Goal: Task Accomplishment & Management: Manage account settings

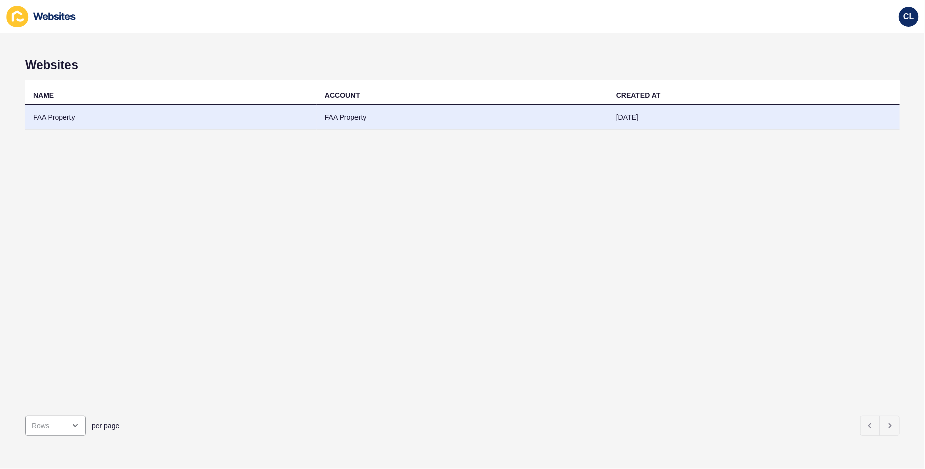
click at [325, 117] on td "FAA Property" at bounding box center [463, 117] width 292 height 25
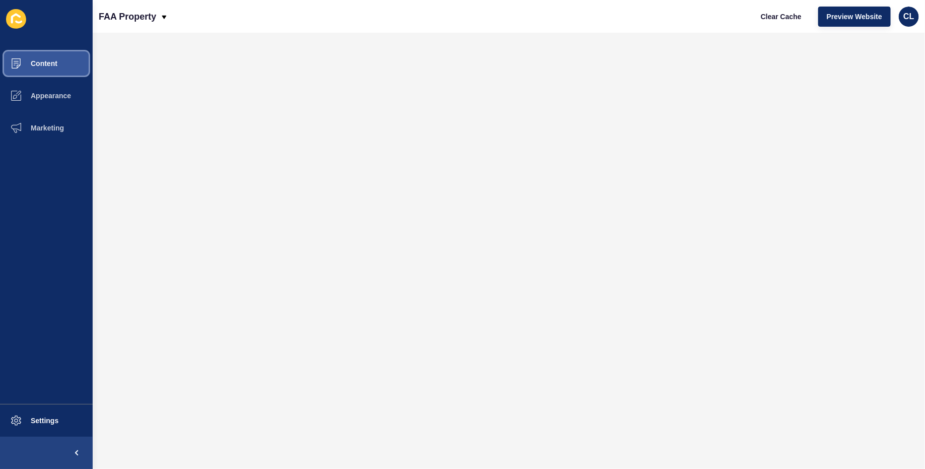
click at [63, 57] on button "Content" at bounding box center [46, 63] width 93 height 32
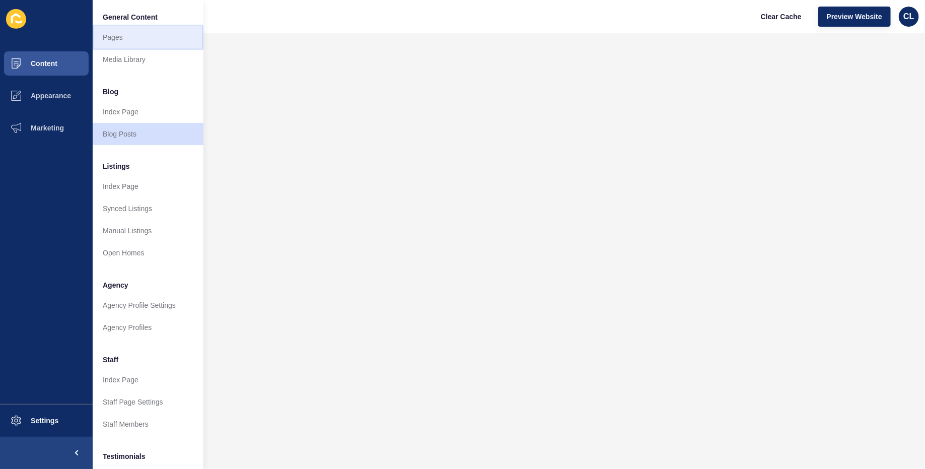
click at [150, 41] on link "Pages" at bounding box center [148, 37] width 111 height 22
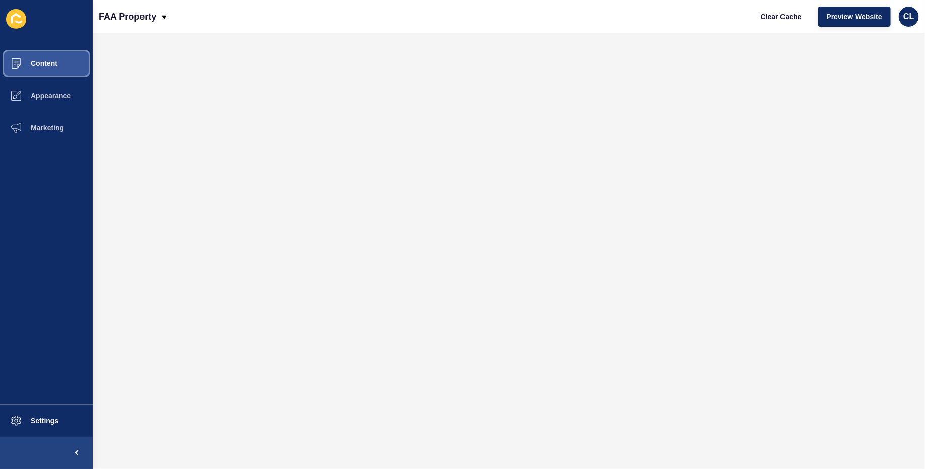
click at [78, 66] on button "Content" at bounding box center [46, 63] width 93 height 32
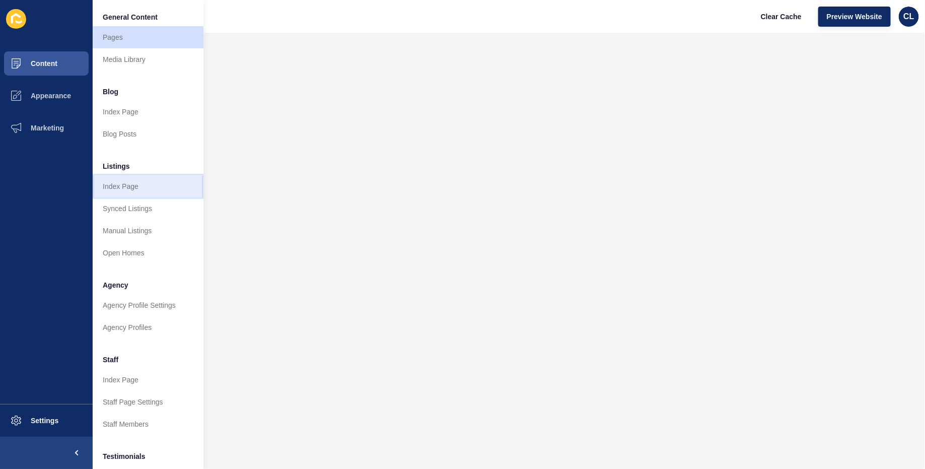
click at [134, 188] on link "Index Page" at bounding box center [148, 186] width 111 height 22
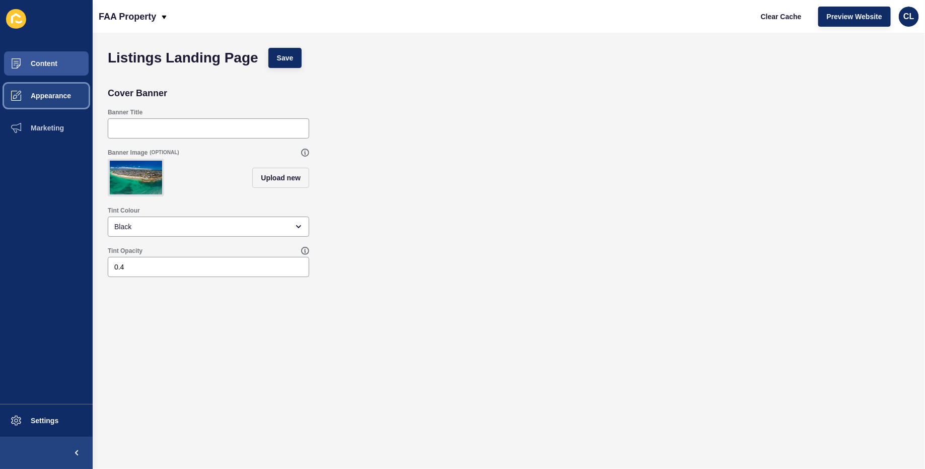
click at [55, 95] on span "Appearance" at bounding box center [34, 96] width 73 height 8
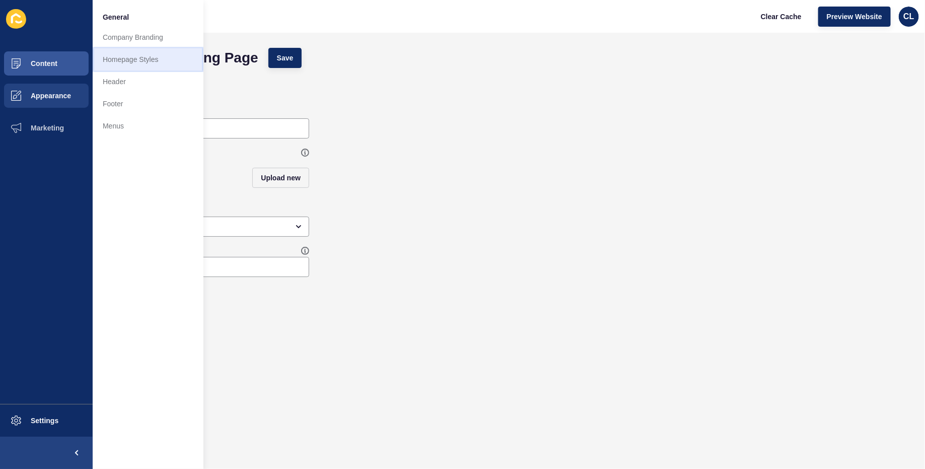
click at [126, 53] on link "Homepage Styles" at bounding box center [148, 59] width 111 height 22
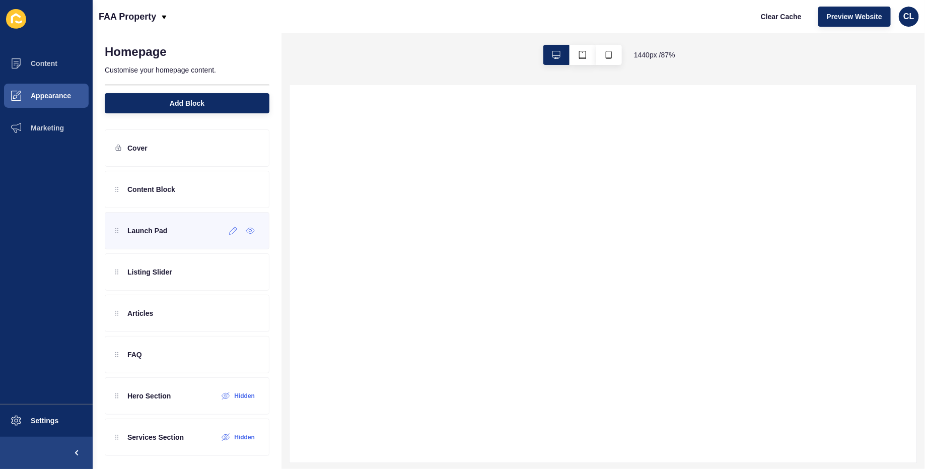
click at [159, 240] on div "Launch Pad" at bounding box center [187, 230] width 165 height 37
click at [163, 279] on div "Listing Slider" at bounding box center [187, 271] width 165 height 37
select select
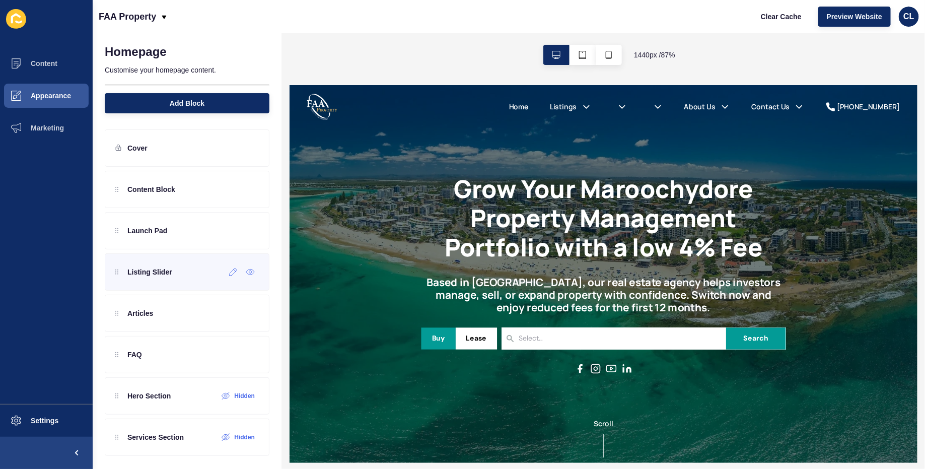
click at [163, 279] on div "Listing Slider" at bounding box center [187, 271] width 165 height 37
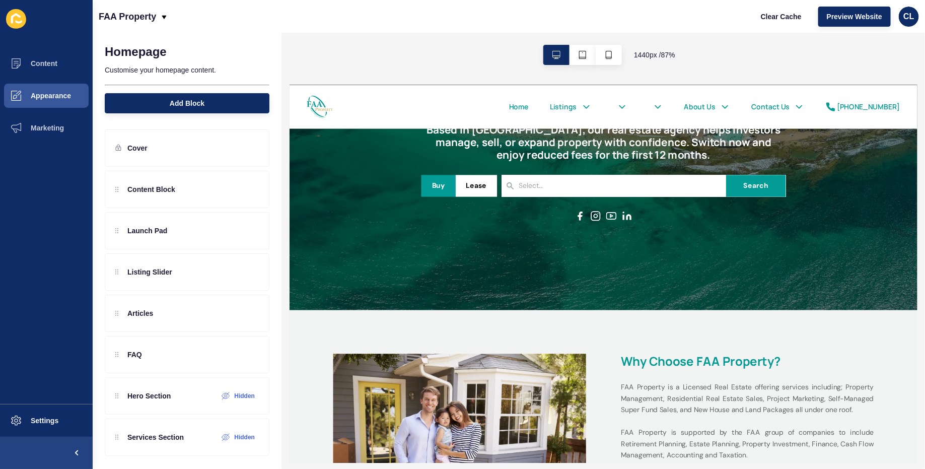
scroll to position [178, 0]
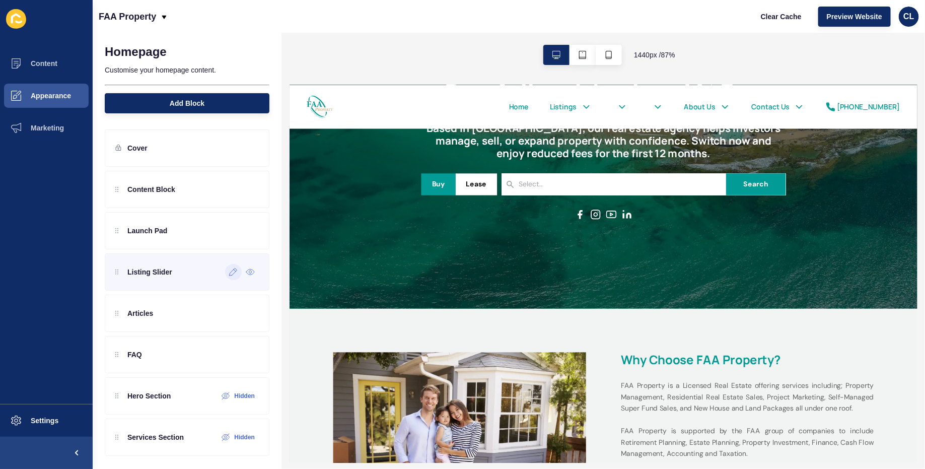
click at [231, 273] on icon at bounding box center [233, 272] width 9 height 8
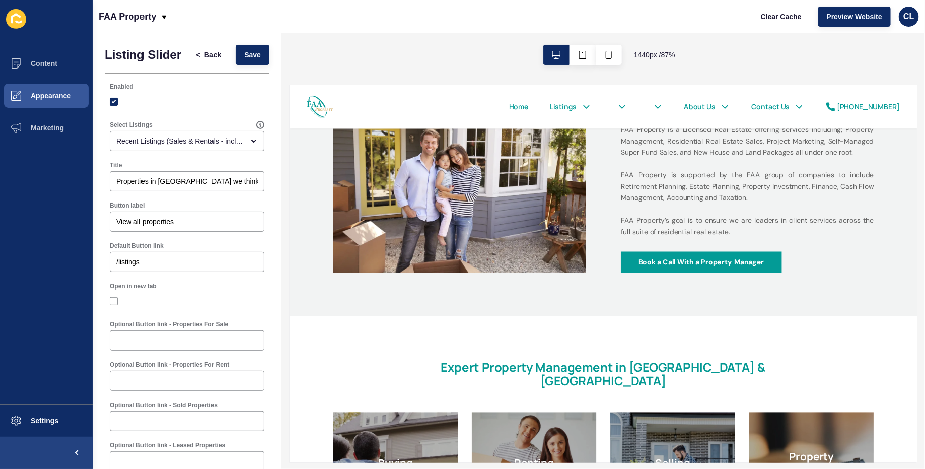
scroll to position [140, 0]
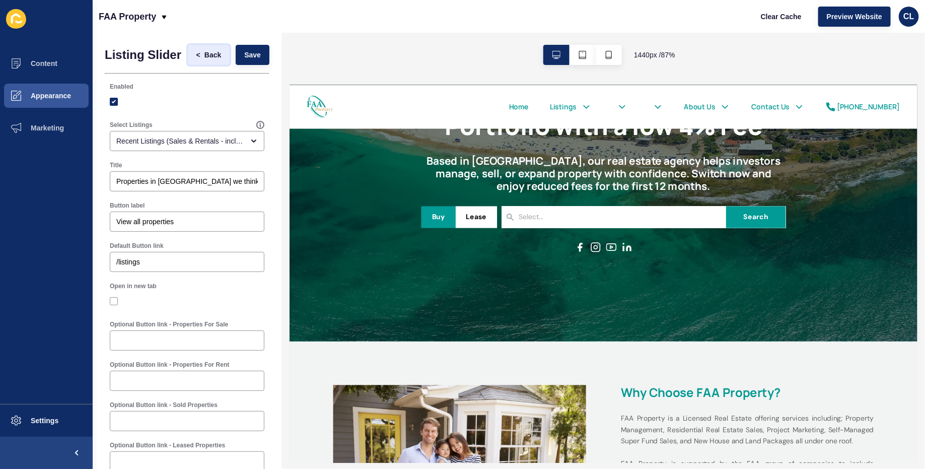
click at [209, 57] on span "Back" at bounding box center [212, 55] width 17 height 10
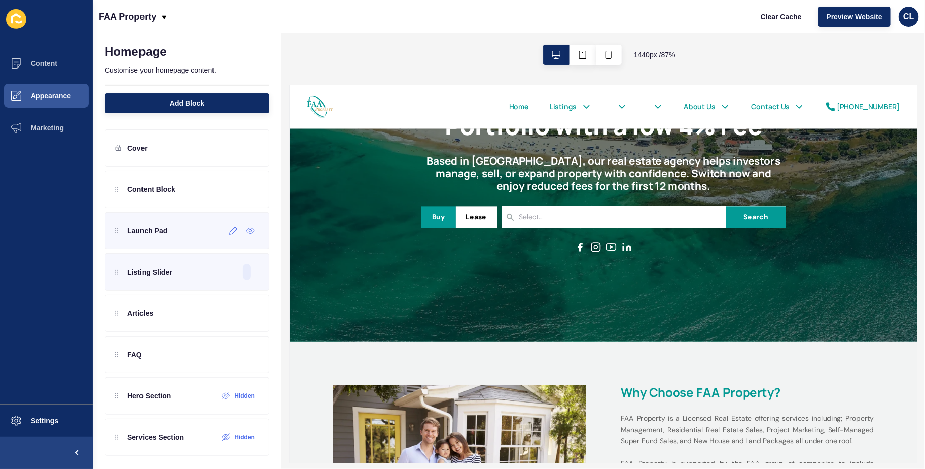
click at [200, 235] on div "Launch Pad" at bounding box center [187, 230] width 165 height 37
click at [146, 231] on p "Launch Pad" at bounding box center [147, 231] width 40 height 10
click at [230, 231] on icon at bounding box center [234, 231] width 8 height 8
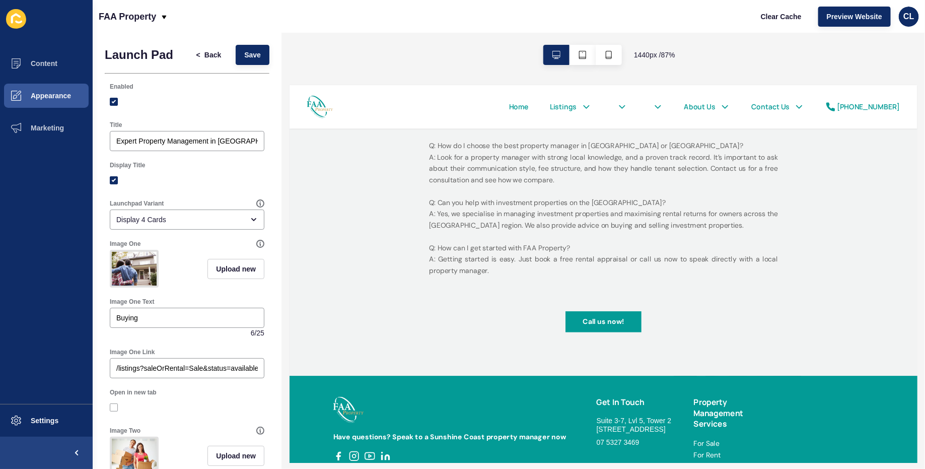
scroll to position [2005, 0]
click at [460, 210] on p "Q: How much does property management cost on the [GEOGRAPHIC_DATA]? A: Property…" at bounding box center [651, 161] width 403 height 288
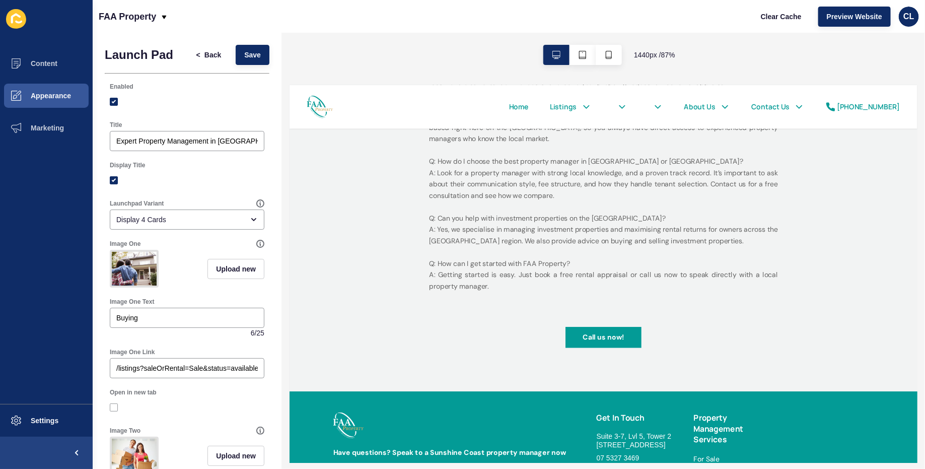
scroll to position [2041, 0]
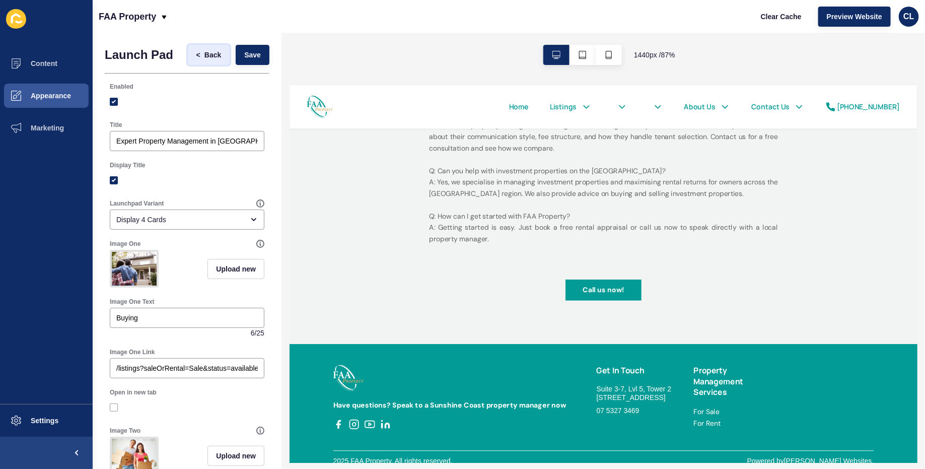
click at [214, 59] on span "Back" at bounding box center [212, 55] width 17 height 10
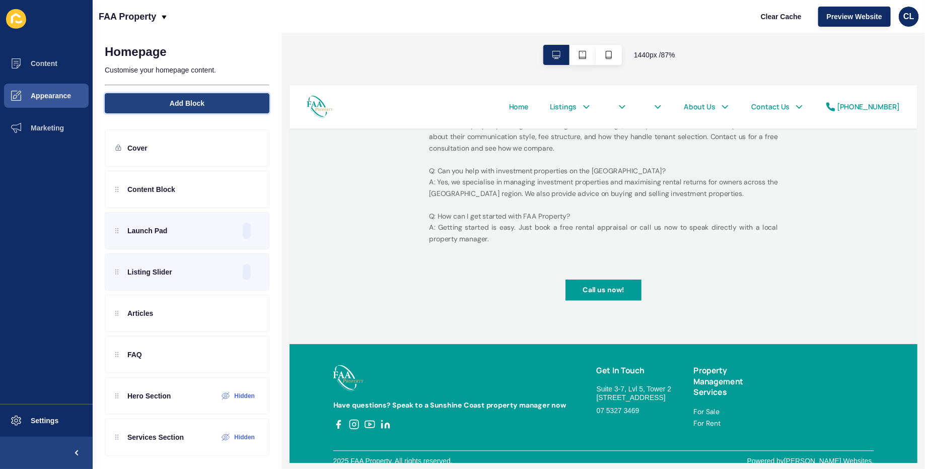
click at [153, 106] on button "Add Block" at bounding box center [187, 103] width 165 height 20
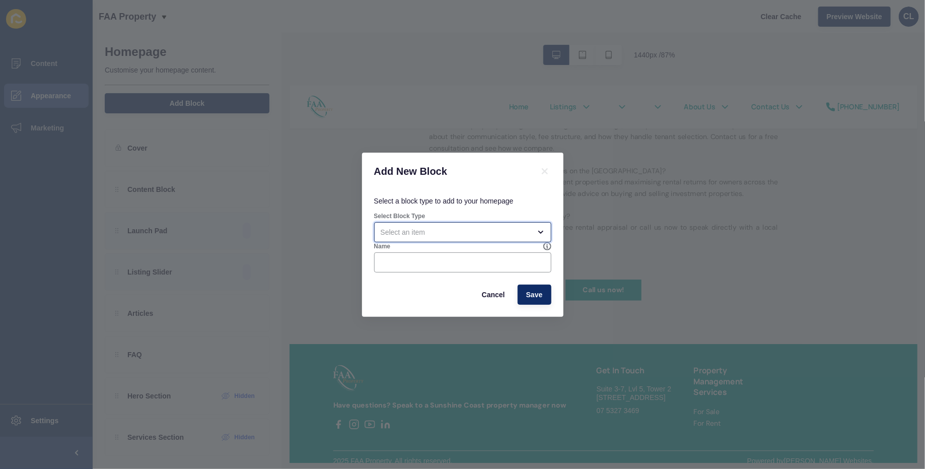
click at [522, 235] on div "open menu" at bounding box center [456, 232] width 150 height 10
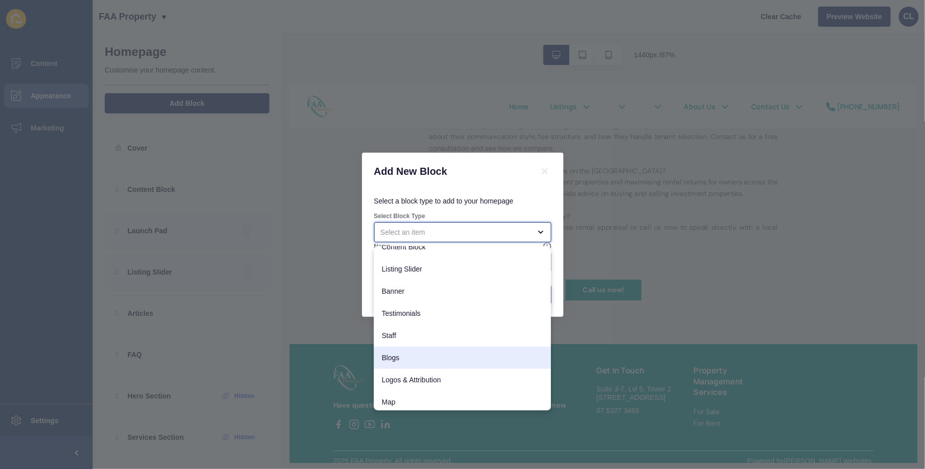
scroll to position [28, 0]
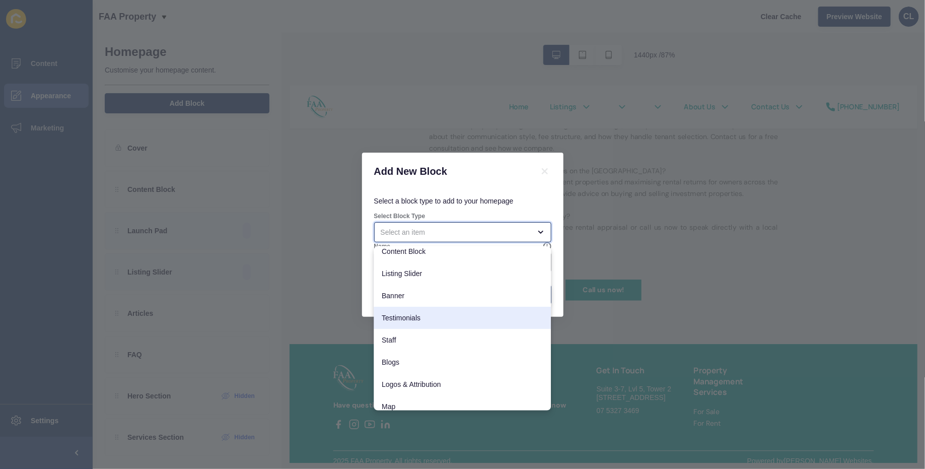
click at [416, 316] on span "Testimonials" at bounding box center [462, 318] width 161 height 10
type input "Testimonials"
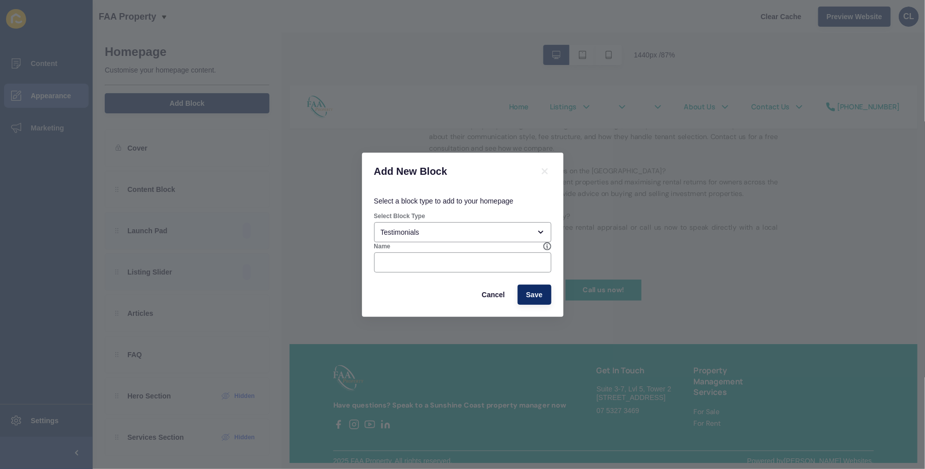
click at [477, 243] on div "Name" at bounding box center [458, 246] width 169 height 8
click at [421, 266] on input "Name" at bounding box center [463, 262] width 164 height 10
type input "Testimonials"
click at [542, 295] on span "Save" at bounding box center [534, 295] width 17 height 10
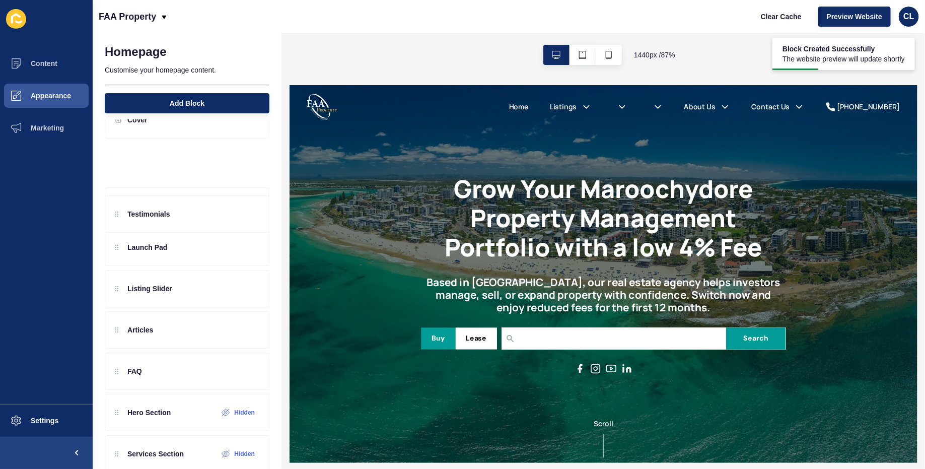
scroll to position [0, 0]
drag, startPoint x: 116, startPoint y: 328, endPoint x: 117, endPoint y: 465, distance: 136.5
click at [117, 465] on div "No settings found... Homepage Customise your homepage content. Add Block Cover …" at bounding box center [187, 251] width 189 height 436
drag, startPoint x: 116, startPoint y: 322, endPoint x: 114, endPoint y: 313, distance: 8.7
click at [114, 313] on div "Content Block Launch Pad Listing Slider Testimonials Articles FAQ Hero Section …" at bounding box center [187, 285] width 165 height 285
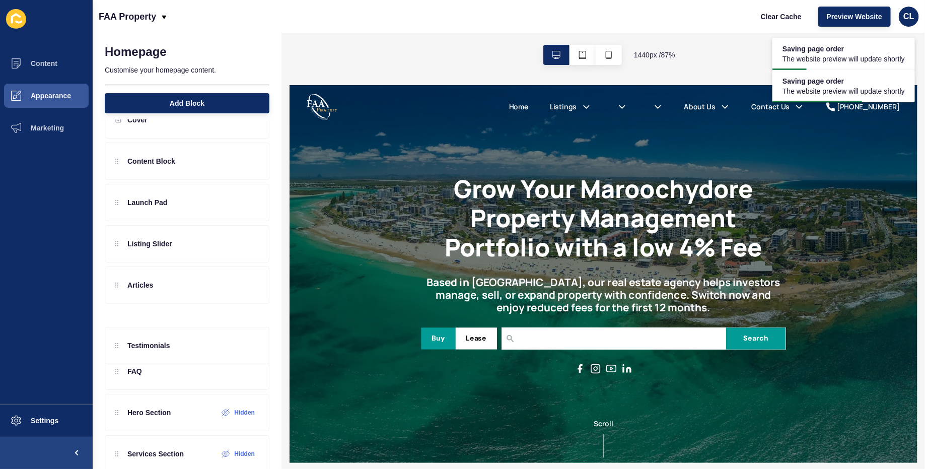
drag, startPoint x: 115, startPoint y: 288, endPoint x: 117, endPoint y: 319, distance: 31.8
click at [117, 319] on div "Content Block Launch Pad Listing Slider Testimonials Articles FAQ Hero Section …" at bounding box center [187, 285] width 165 height 285
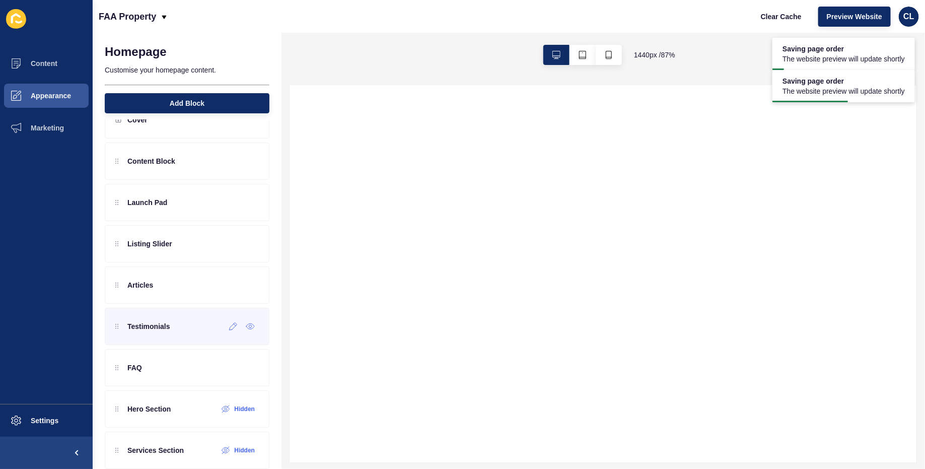
click at [186, 332] on div "Testimonials" at bounding box center [187, 326] width 165 height 37
click at [231, 328] on div at bounding box center [233, 326] width 17 height 16
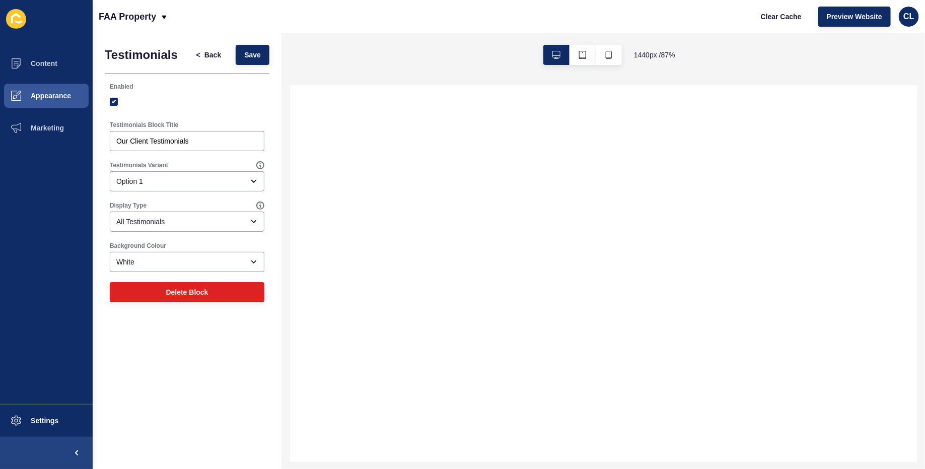
select select
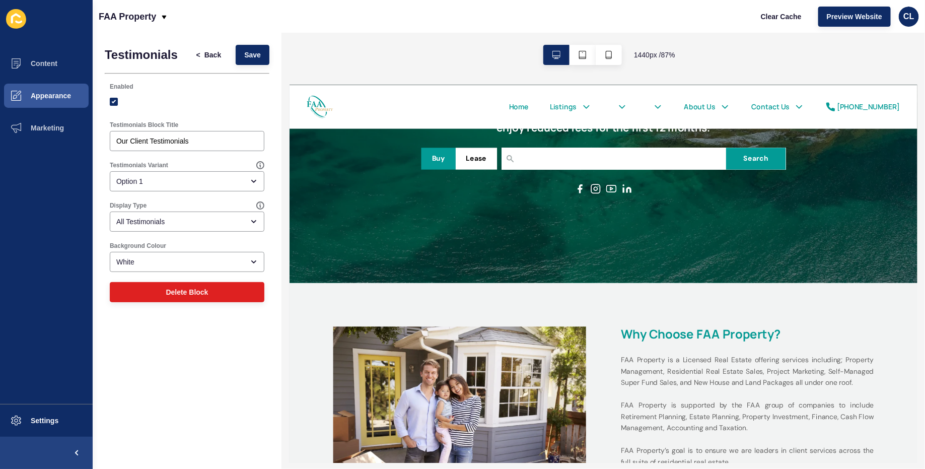
scroll to position [240, 0]
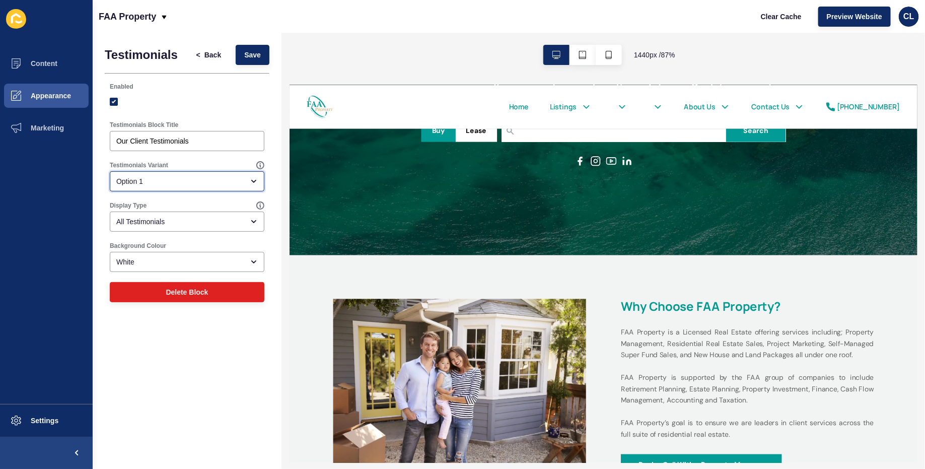
click at [165, 179] on div "Option 1" at bounding box center [179, 181] width 127 height 10
click at [154, 208] on div "Display Type" at bounding box center [183, 205] width 147 height 8
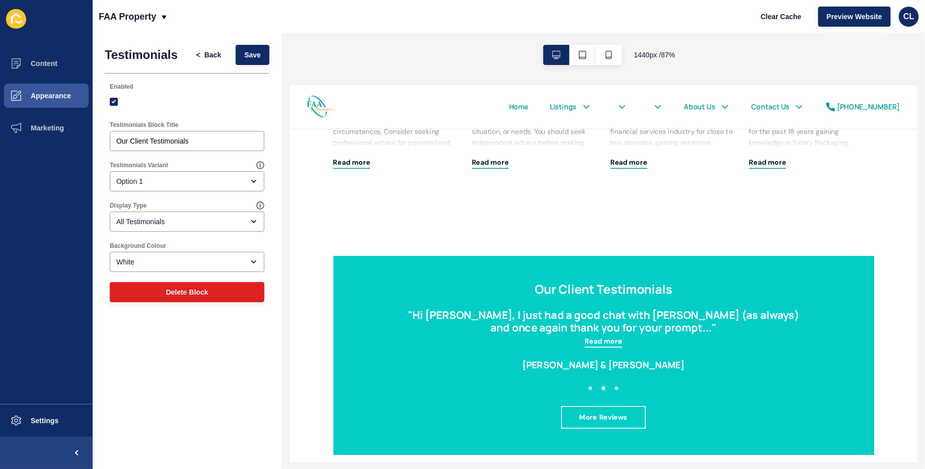
scroll to position [1755, 0]
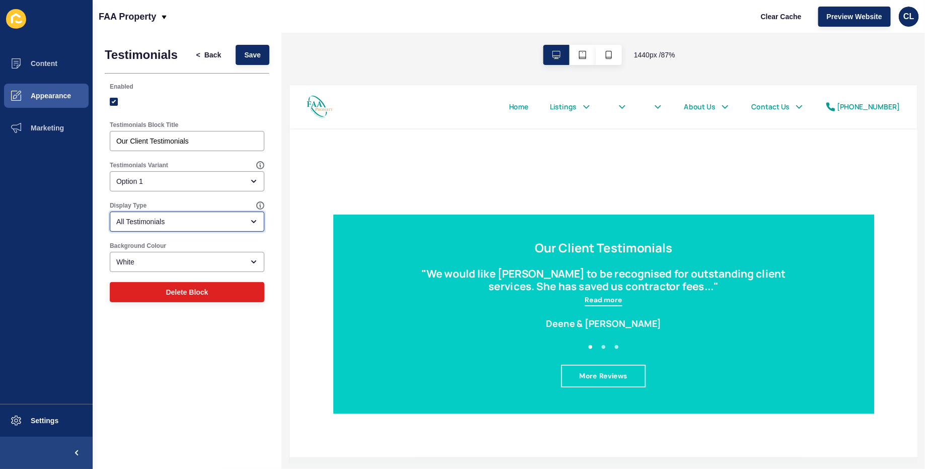
click at [186, 220] on div "All Testimonials" at bounding box center [179, 222] width 127 height 10
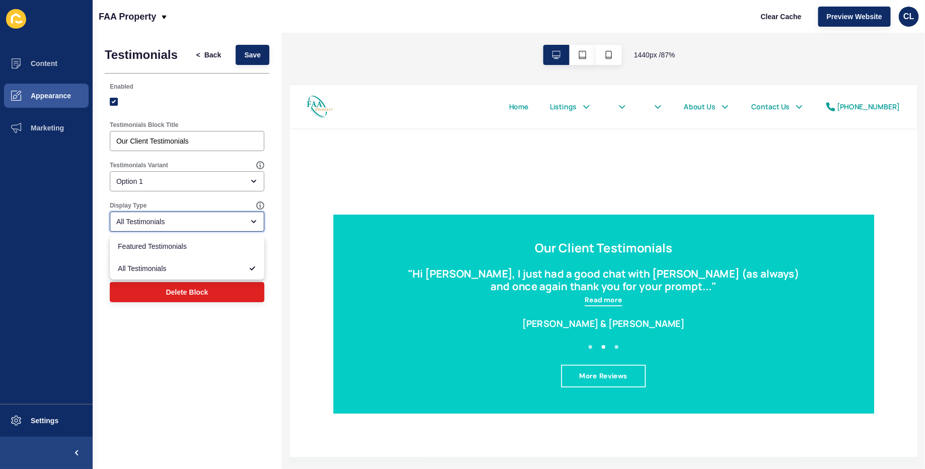
click at [186, 220] on div "All Testimonials" at bounding box center [179, 222] width 127 height 10
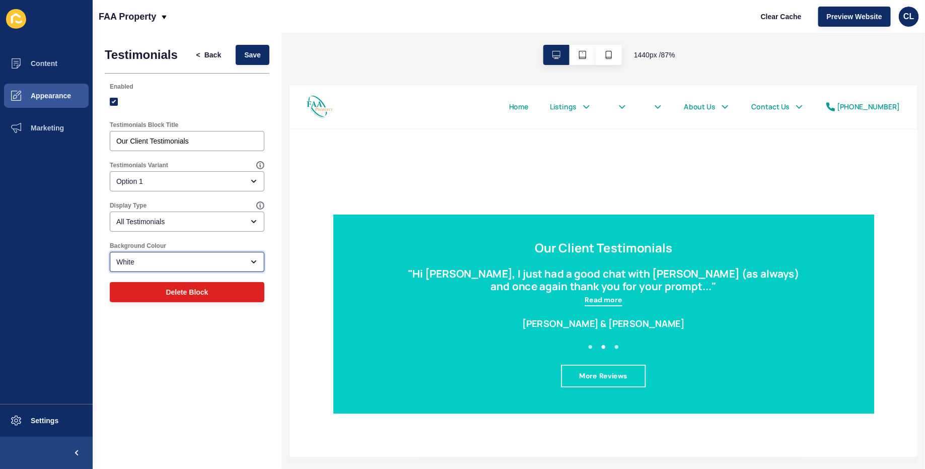
click at [177, 255] on div "White" at bounding box center [187, 262] width 155 height 20
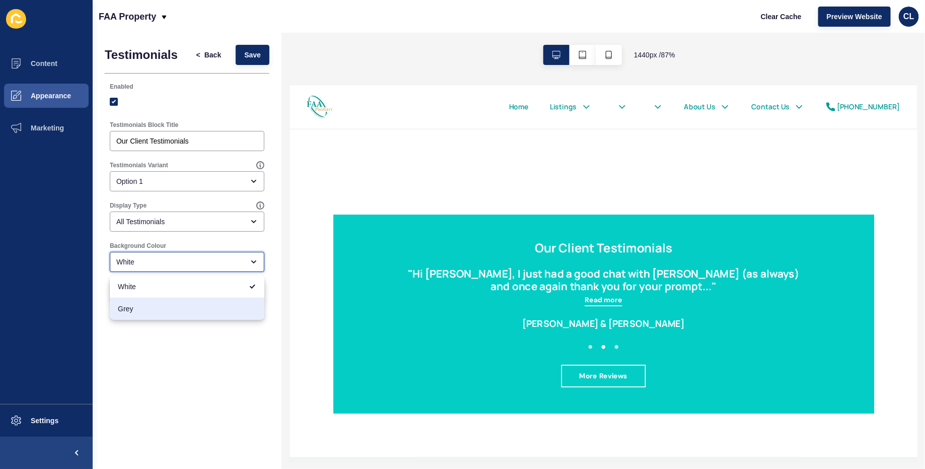
click at [156, 309] on span "Grey" at bounding box center [187, 309] width 138 height 10
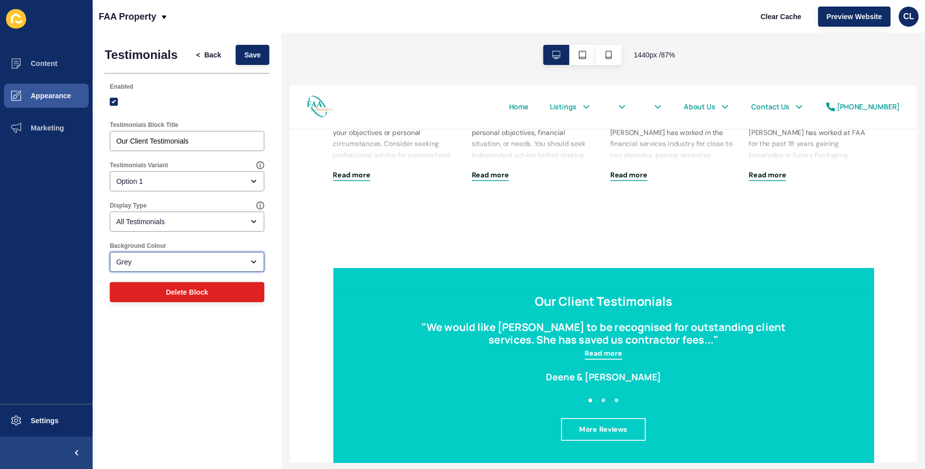
scroll to position [1695, 0]
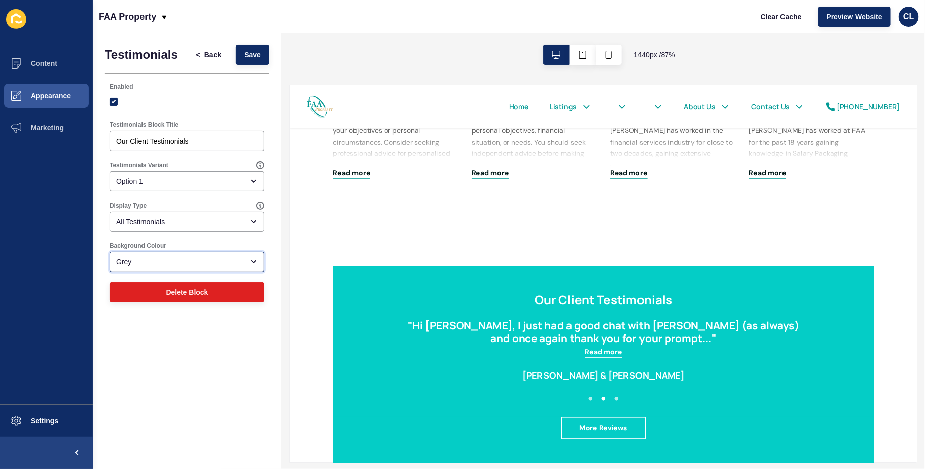
click at [184, 265] on div "Grey" at bounding box center [179, 262] width 127 height 10
click at [173, 281] on span "White" at bounding box center [187, 286] width 138 height 10
type input "White"
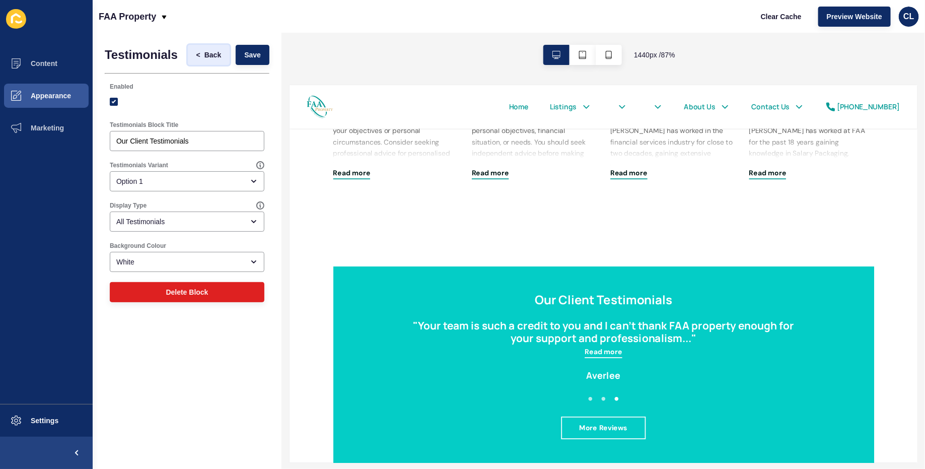
click at [214, 60] on button "< Back" at bounding box center [209, 55] width 42 height 20
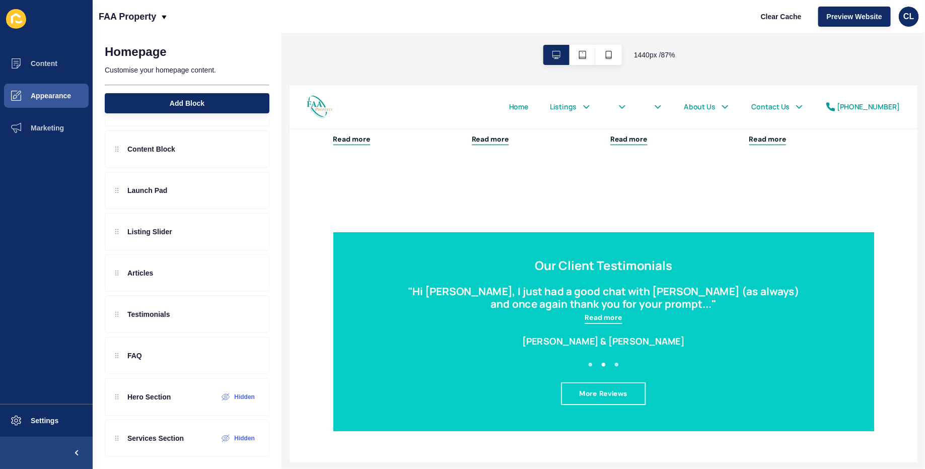
scroll to position [1720, 0]
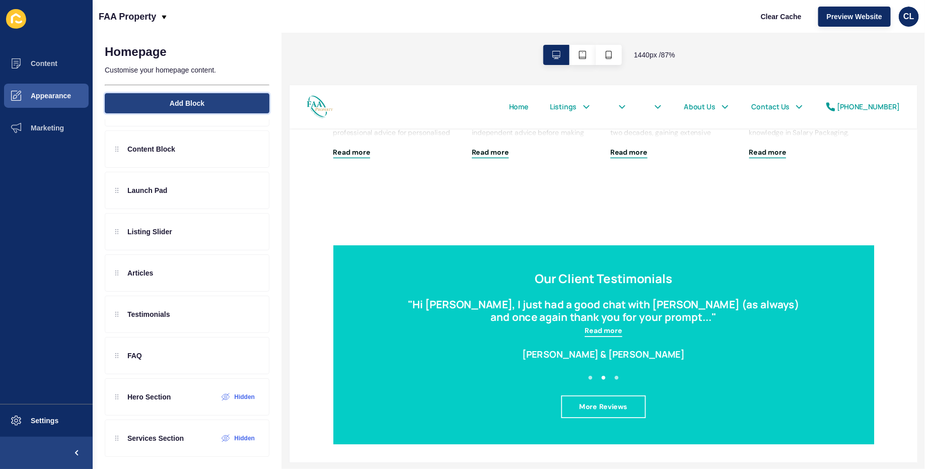
click at [210, 109] on button "Add Block" at bounding box center [187, 103] width 165 height 20
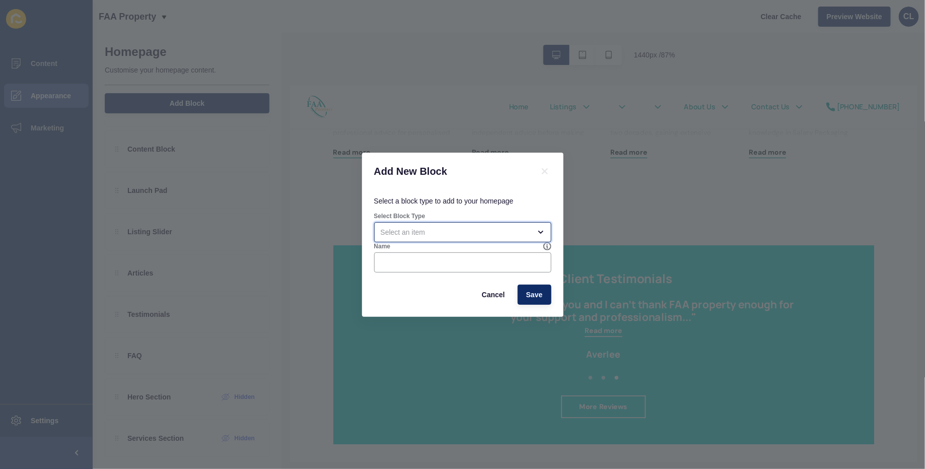
click at [489, 231] on div "open menu" at bounding box center [456, 232] width 150 height 10
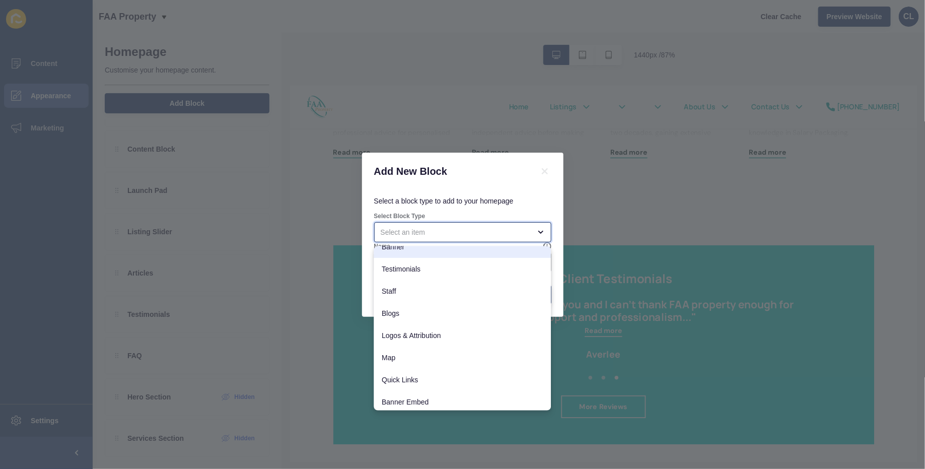
scroll to position [79, 0]
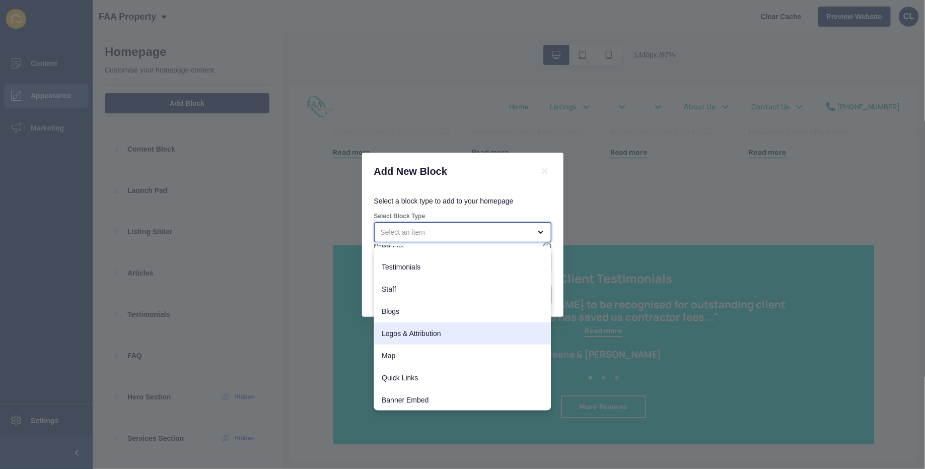
click at [447, 328] on span "Logos & Attribution" at bounding box center [462, 333] width 161 height 10
type input "Logos & Attribution"
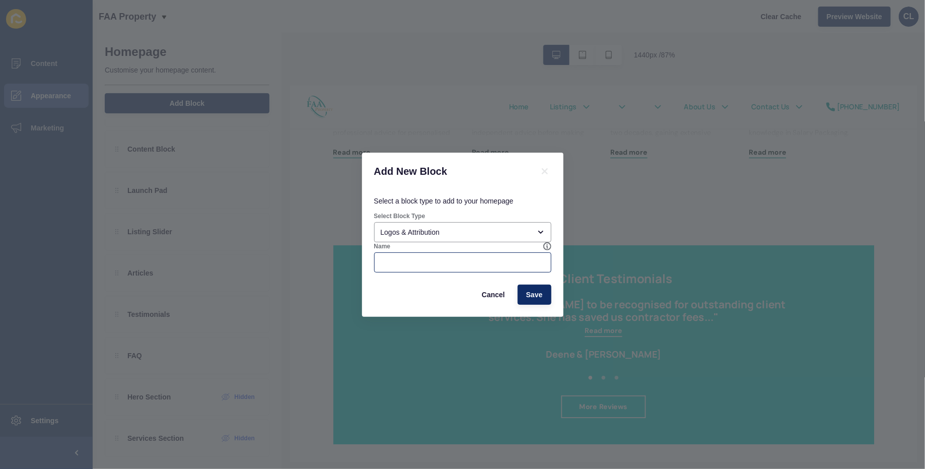
click at [516, 271] on div at bounding box center [462, 262] width 177 height 20
type input "L"
type input "Partners"
click at [533, 291] on span "Save" at bounding box center [534, 295] width 17 height 10
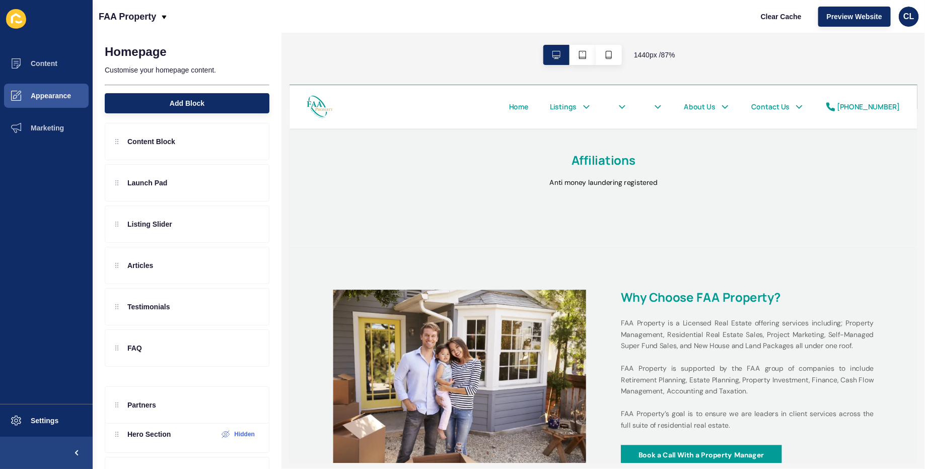
scroll to position [69, 0]
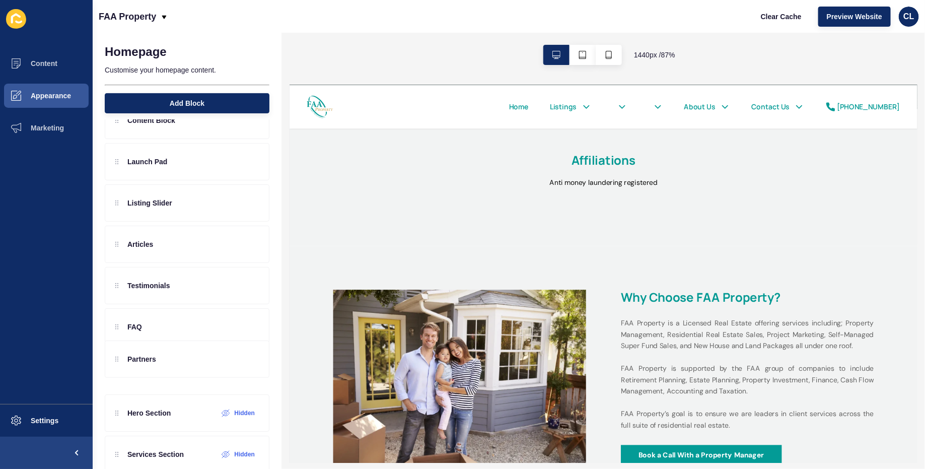
drag, startPoint x: 132, startPoint y: 188, endPoint x: 168, endPoint y: 357, distance: 172.0
click at [168, 357] on div "Partners Content Block Launch Pad Listing Slider Articles Testimonials FAQ Hero…" at bounding box center [187, 265] width 165 height 326
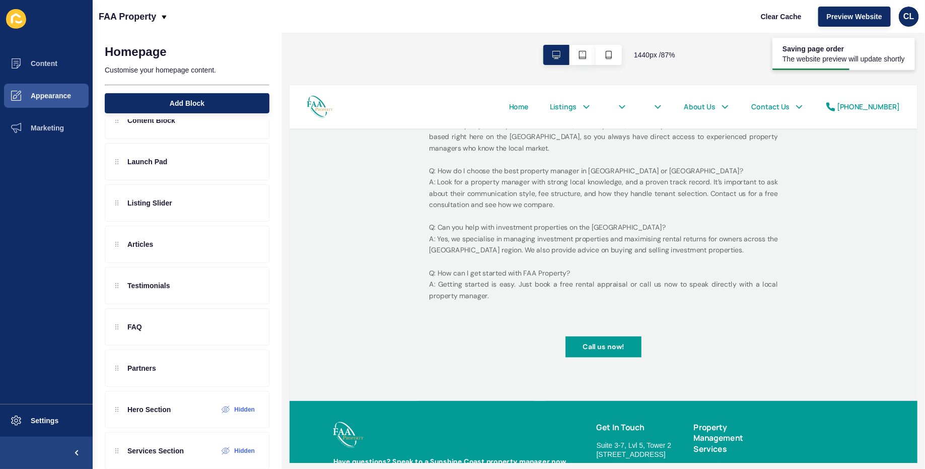
scroll to position [2529, 0]
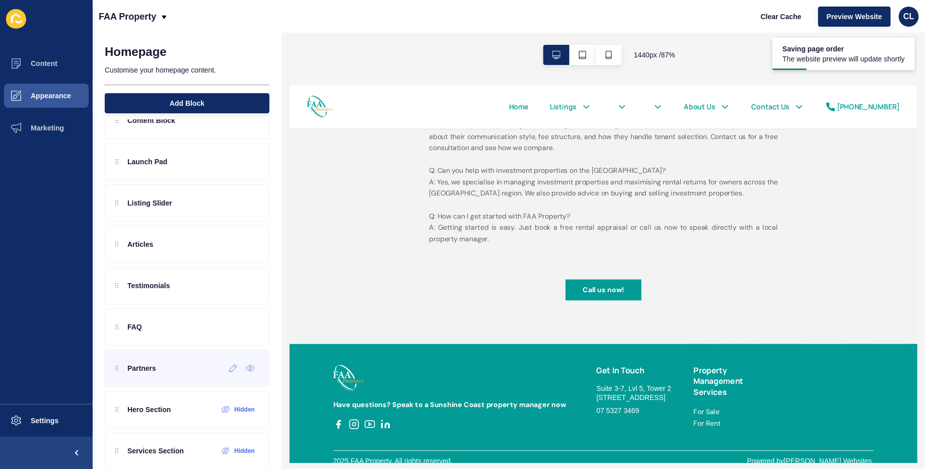
click at [181, 361] on div "Partners" at bounding box center [187, 367] width 165 height 37
click at [234, 369] on div at bounding box center [233, 368] width 17 height 16
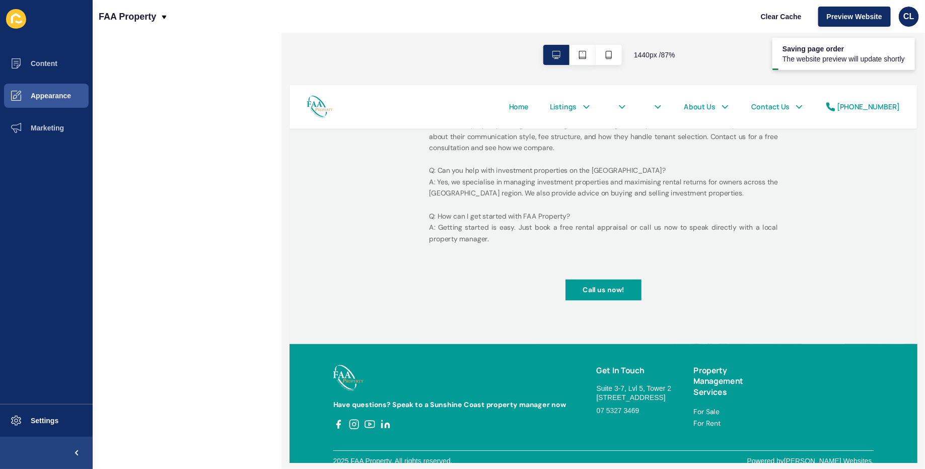
scroll to position [0, 0]
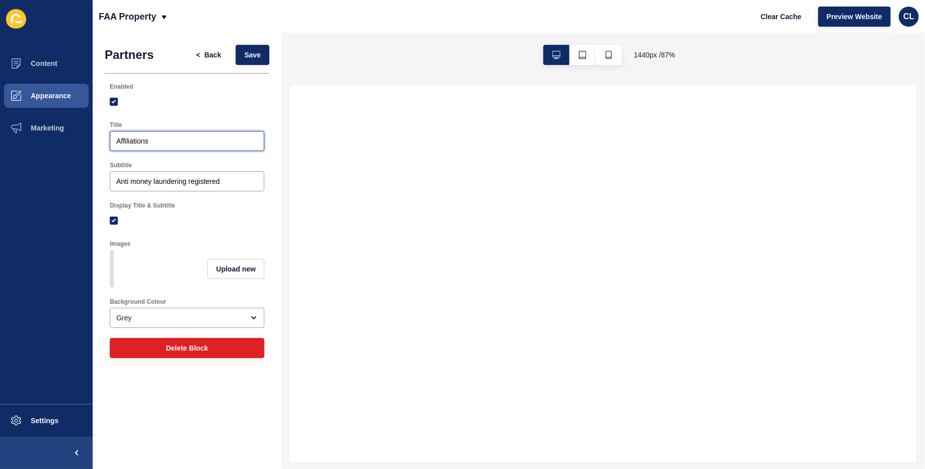
click at [205, 145] on input "Affiliations" at bounding box center [186, 141] width 141 height 10
select select
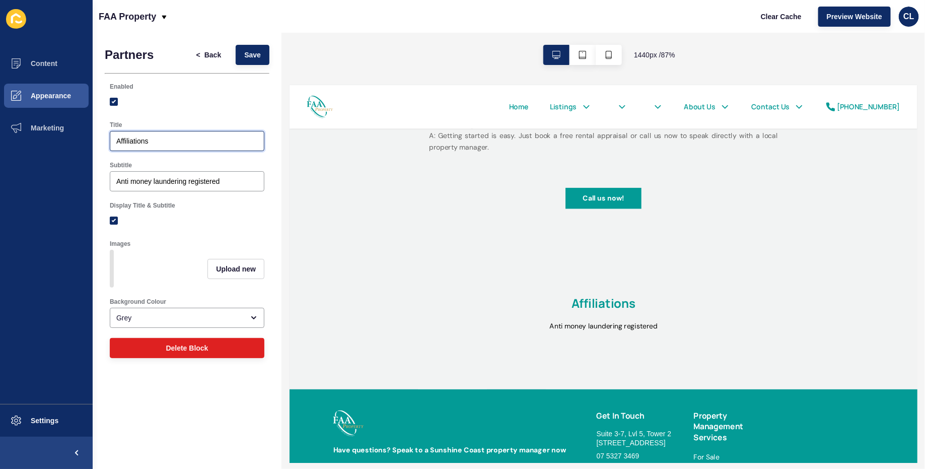
scroll to position [2478, 0]
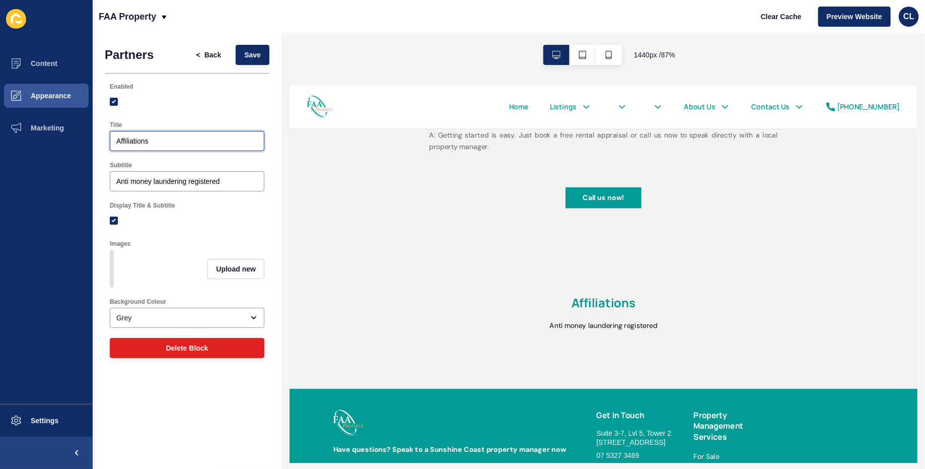
paste input "Buying or selling on the Sunshine Coast"
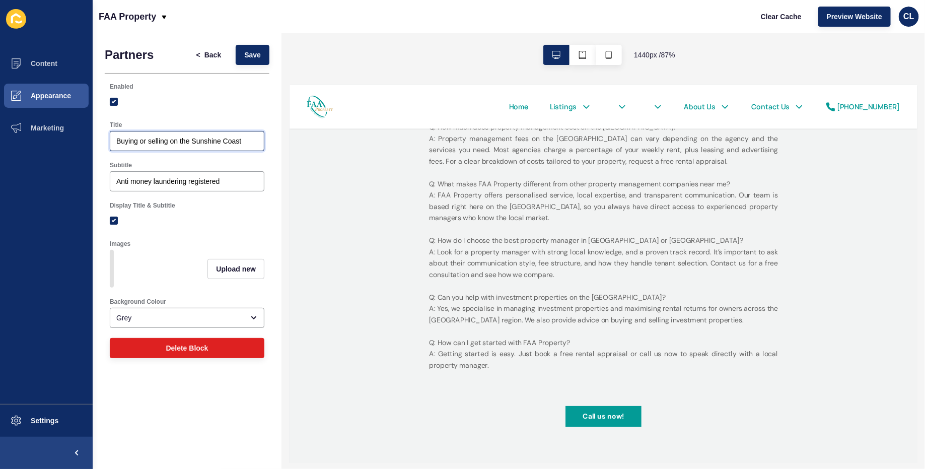
scroll to position [2529, 0]
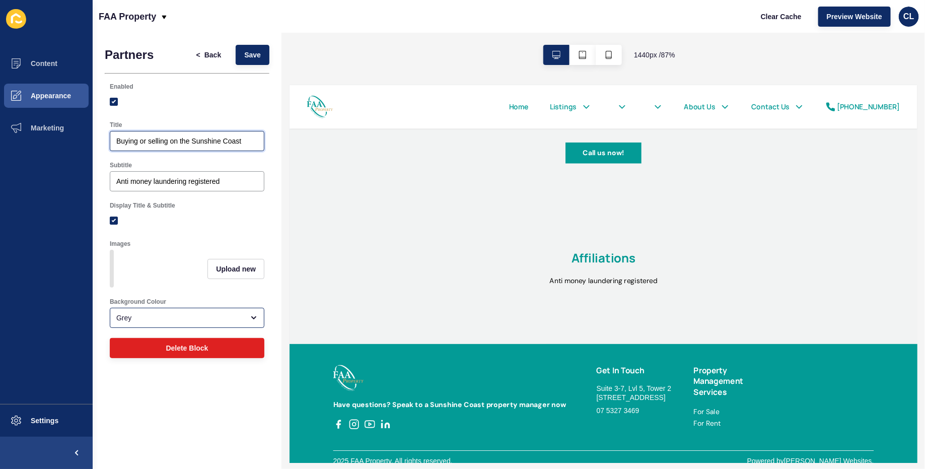
type input "Buying or selling on the Sunshine Coast"
click at [244, 314] on div "open menu" at bounding box center [251, 318] width 14 height 8
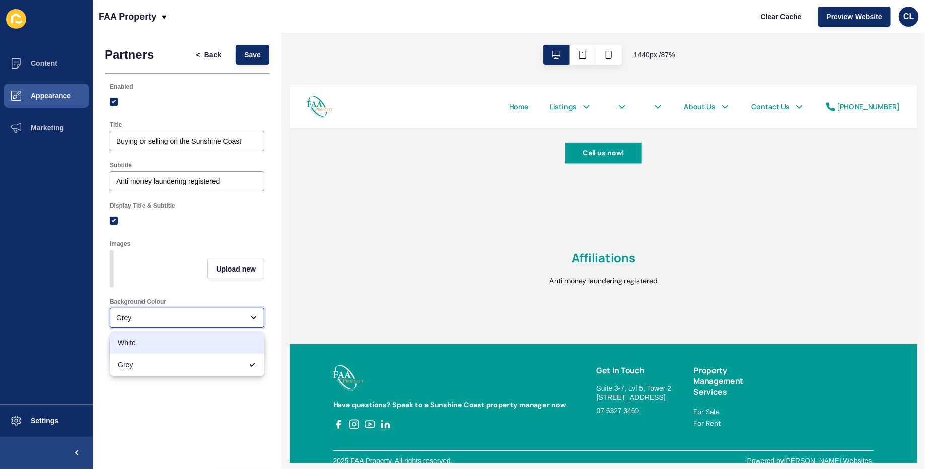
click at [195, 336] on div "White" at bounding box center [187, 342] width 155 height 22
type input "White"
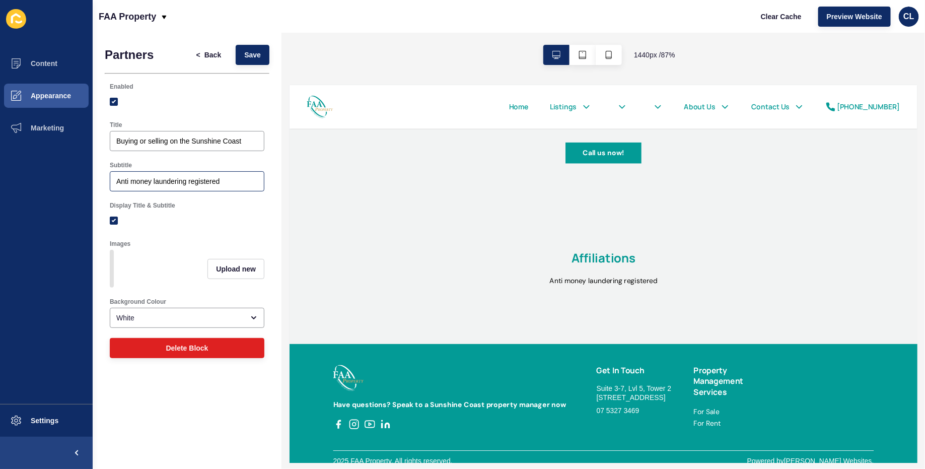
click at [169, 186] on div "Anti money laundering registered" at bounding box center [187, 181] width 155 height 20
click at [195, 183] on input "Anti money laundering registered" at bounding box center [186, 181] width 141 height 10
paste input "Whether you are purchasing your first home or selling an investment property, o…"
type input "Whether you are purchasing your first home or selling an investment property, o…"
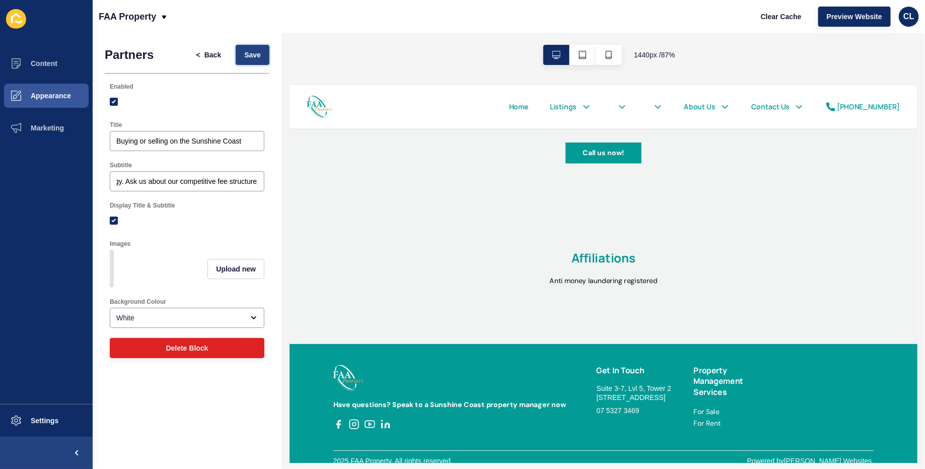
click at [245, 56] on span "Save" at bounding box center [252, 55] width 17 height 10
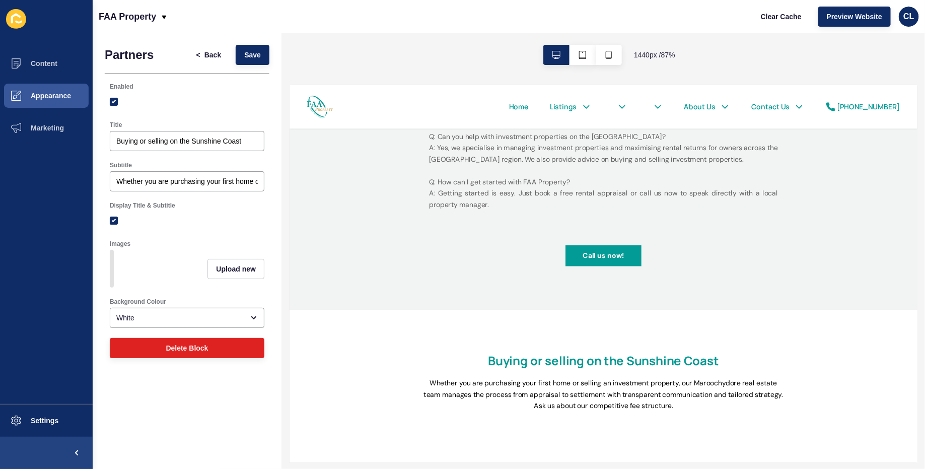
scroll to position [2406, 0]
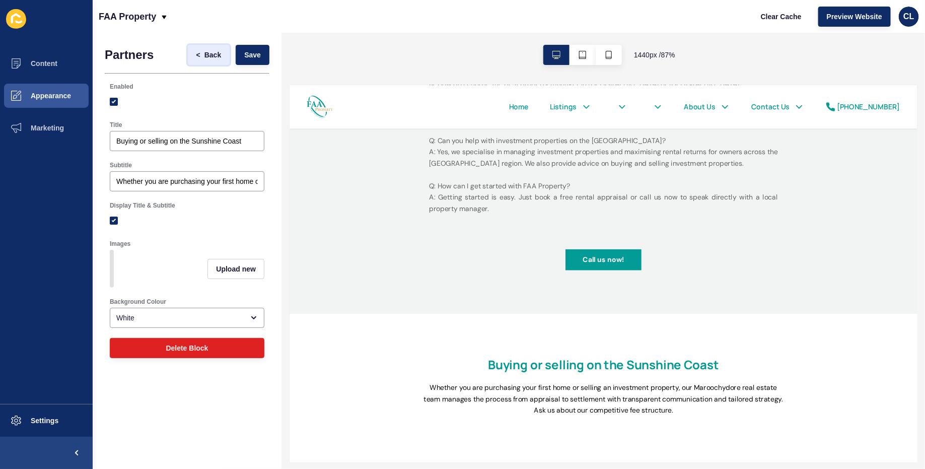
click at [216, 57] on span "Back" at bounding box center [212, 55] width 17 height 10
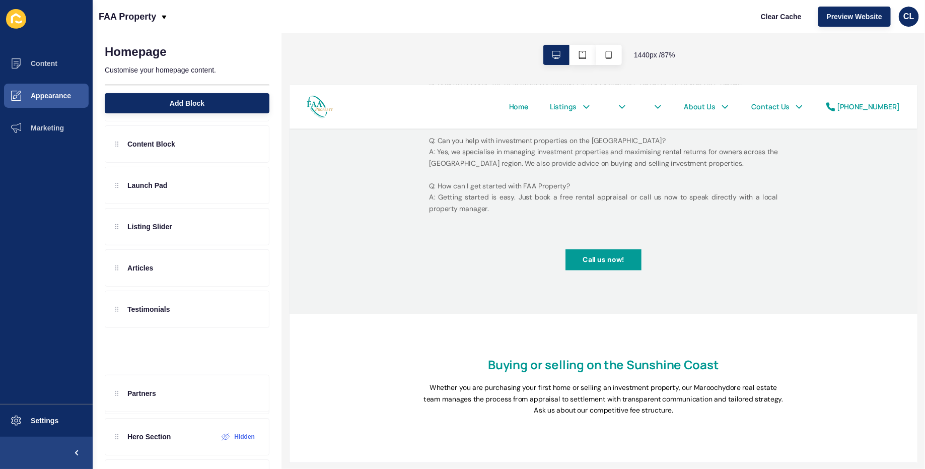
scroll to position [46, 0]
drag, startPoint x: 117, startPoint y: 398, endPoint x: 119, endPoint y: 307, distance: 91.2
click at [119, 307] on div "Content Block Launch Pad Listing Slider Articles Testimonials FAQ Partners Hero…" at bounding box center [187, 288] width 165 height 326
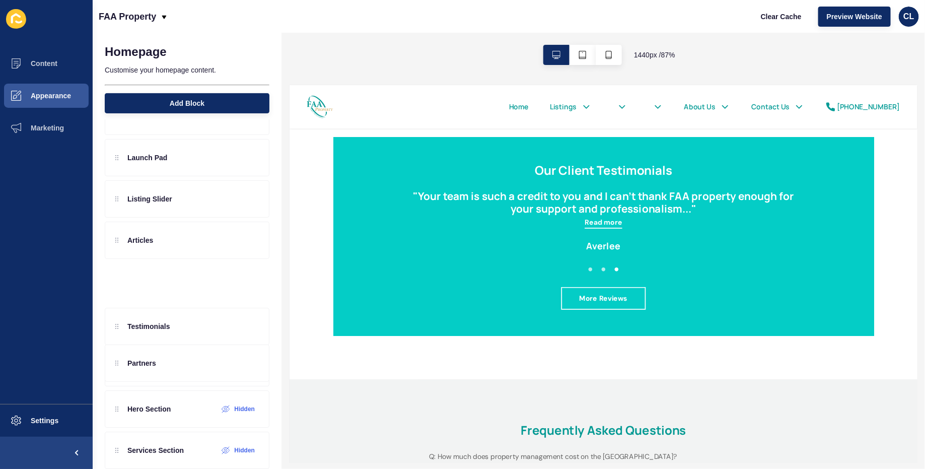
scroll to position [69, 0]
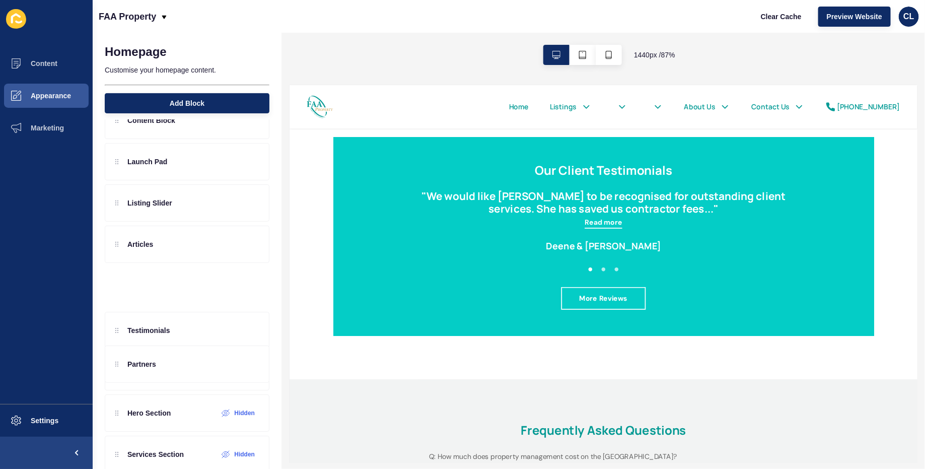
drag, startPoint x: 171, startPoint y: 283, endPoint x: 170, endPoint y: 295, distance: 11.6
click at [170, 295] on div "Content Block Launch Pad Listing Slider Articles Partners Testimonials FAQ Hero…" at bounding box center [187, 265] width 165 height 326
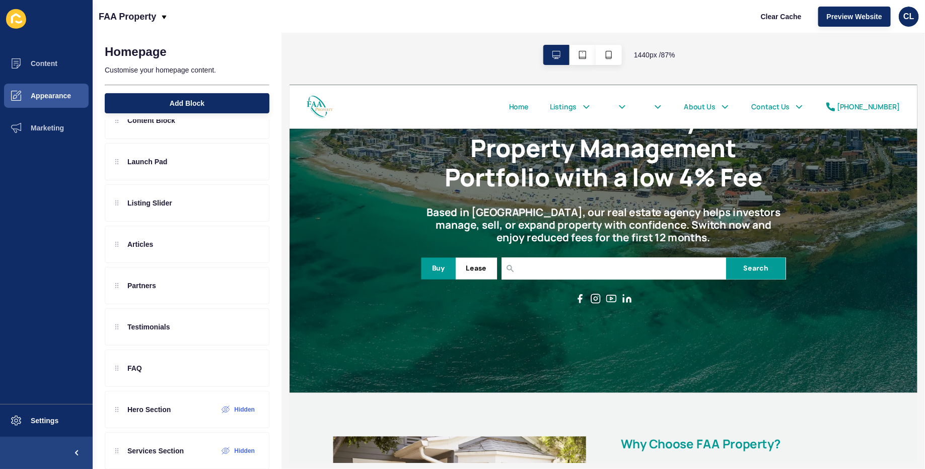
scroll to position [110, 0]
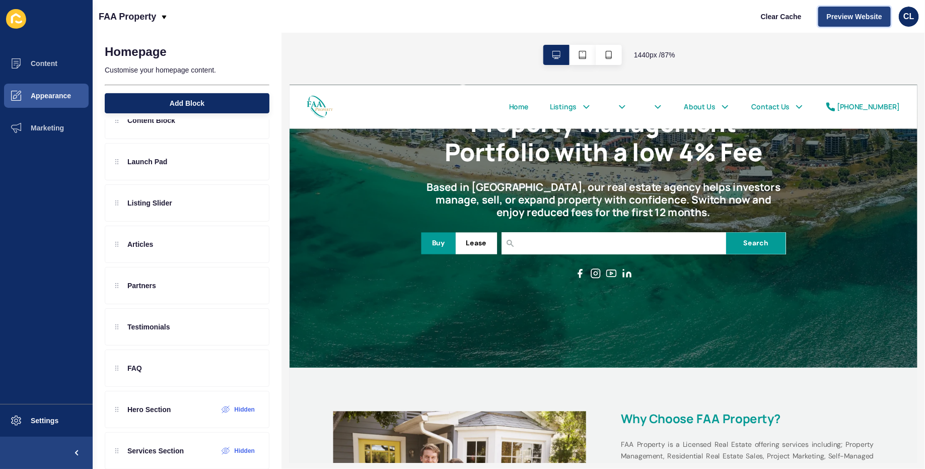
click at [867, 9] on button "Preview Website" at bounding box center [854, 17] width 73 height 20
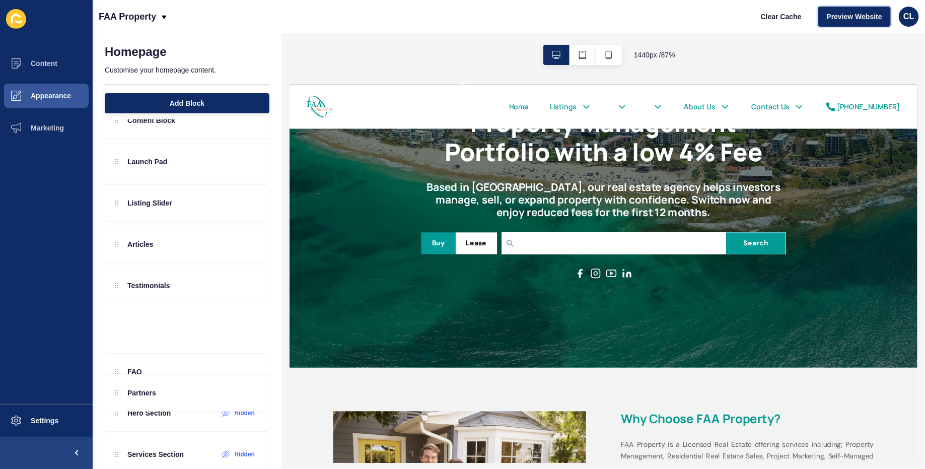
drag, startPoint x: 176, startPoint y: 282, endPoint x: 168, endPoint y: 320, distance: 38.0
click at [168, 320] on div "Content Block Launch Pad Listing Slider Articles Partners Testimonials FAQ Hero…" at bounding box center [187, 265] width 165 height 326
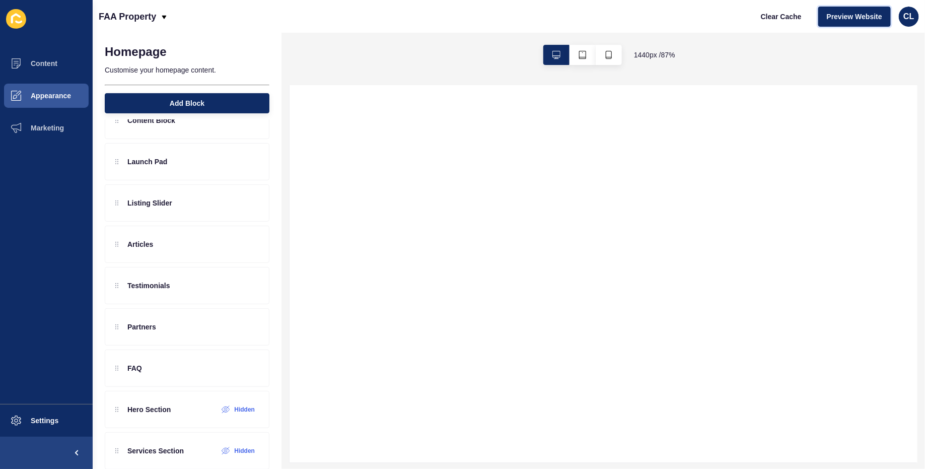
select select
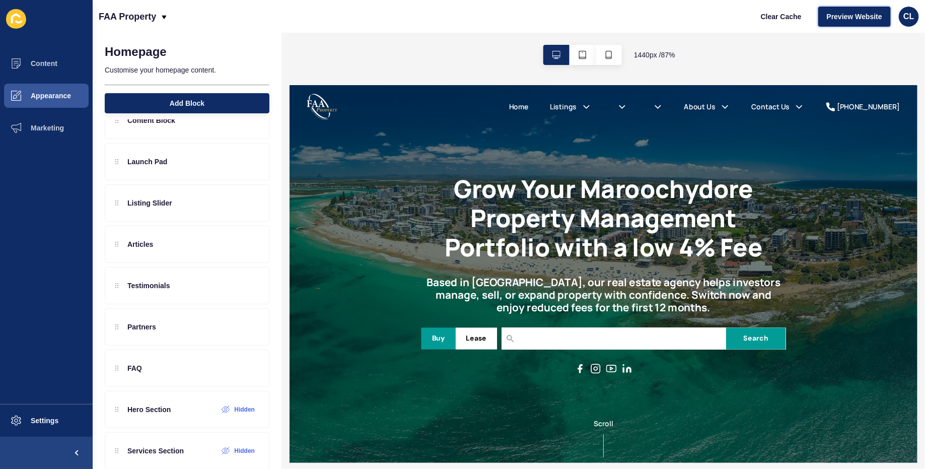
scroll to position [0, 0]
click at [144, 322] on p "Partners" at bounding box center [141, 327] width 29 height 10
click at [229, 325] on icon at bounding box center [233, 327] width 9 height 8
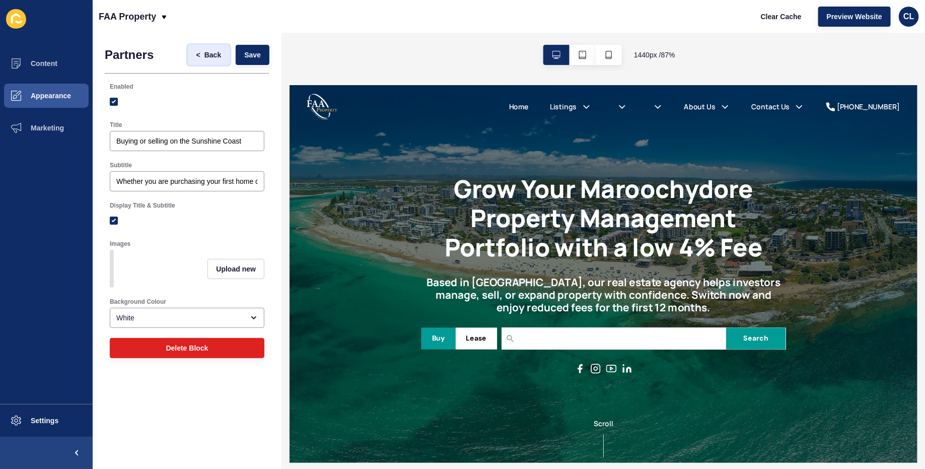
click at [210, 50] on span "Back" at bounding box center [212, 55] width 17 height 10
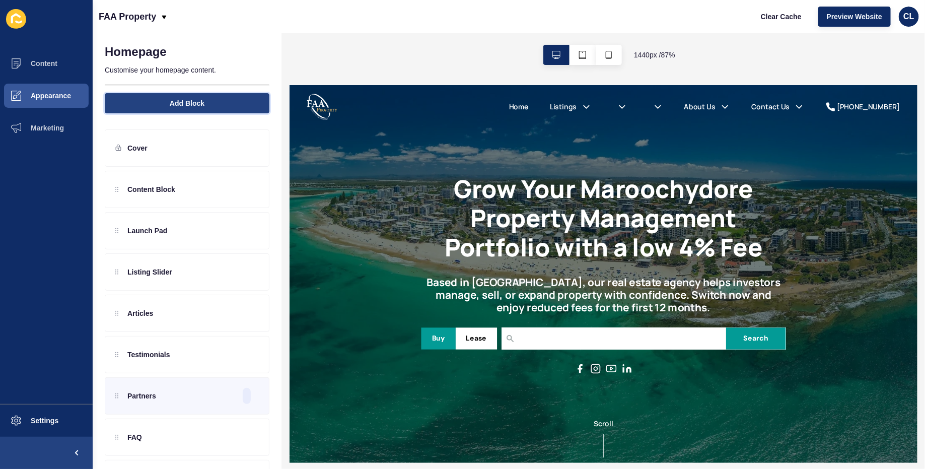
click at [182, 97] on button "Add Block" at bounding box center [187, 103] width 165 height 20
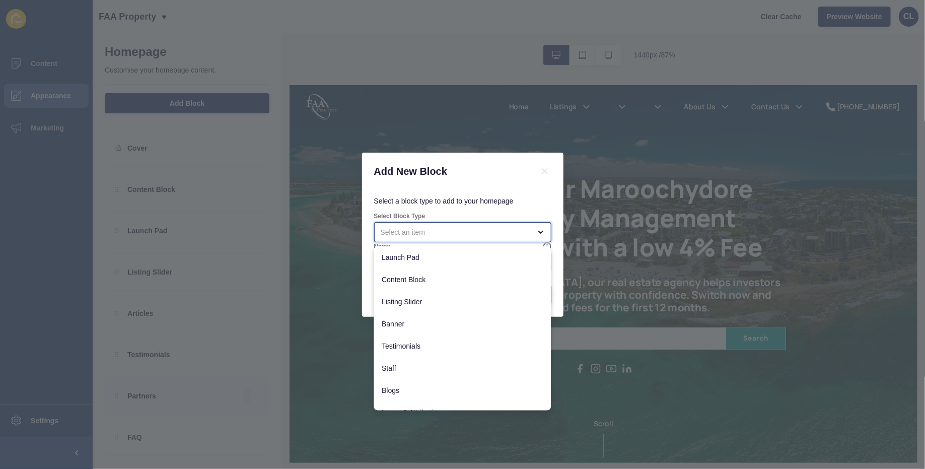
click at [458, 229] on div "close menu" at bounding box center [456, 232] width 150 height 10
click at [432, 274] on span "Content Block" at bounding box center [462, 279] width 161 height 10
type input "Content Block"
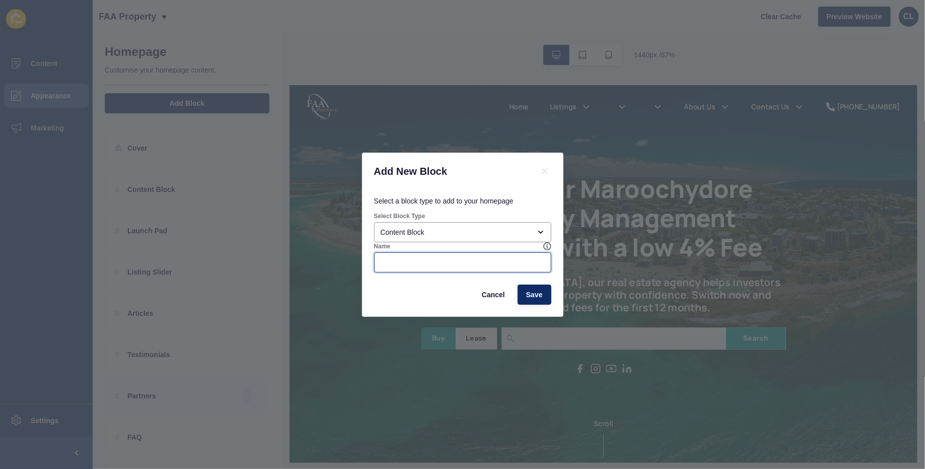
click at [512, 263] on input "Name" at bounding box center [463, 262] width 164 height 10
type input "CTA"
click at [540, 293] on span "Save" at bounding box center [534, 295] width 17 height 10
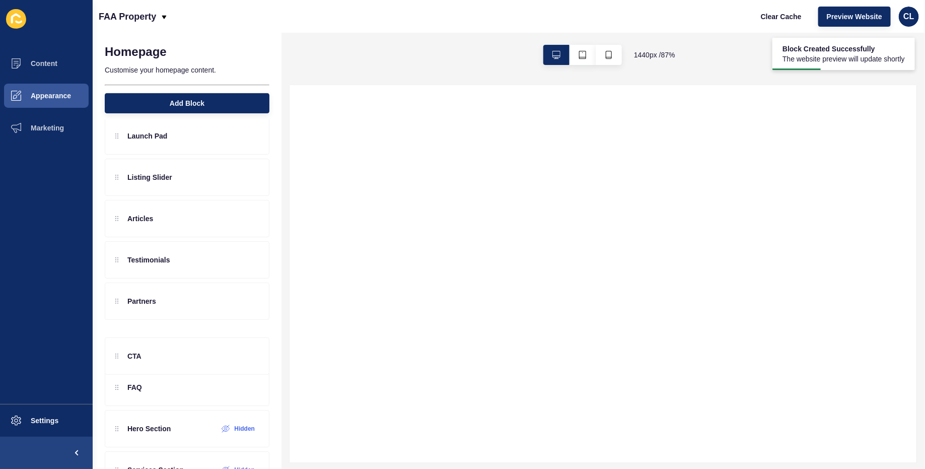
scroll to position [97, 0]
drag, startPoint x: 133, startPoint y: 181, endPoint x: 162, endPoint y: 290, distance: 113.0
click at [162, 290] on div "CTA Content Block Launch Pad Listing Slider Articles Testimonials Partners FAQ …" at bounding box center [187, 258] width 165 height 368
click at [156, 294] on div "CTA Content Block Launch Pad Listing Slider Articles Testimonials Partners FAQ …" at bounding box center [187, 258] width 165 height 368
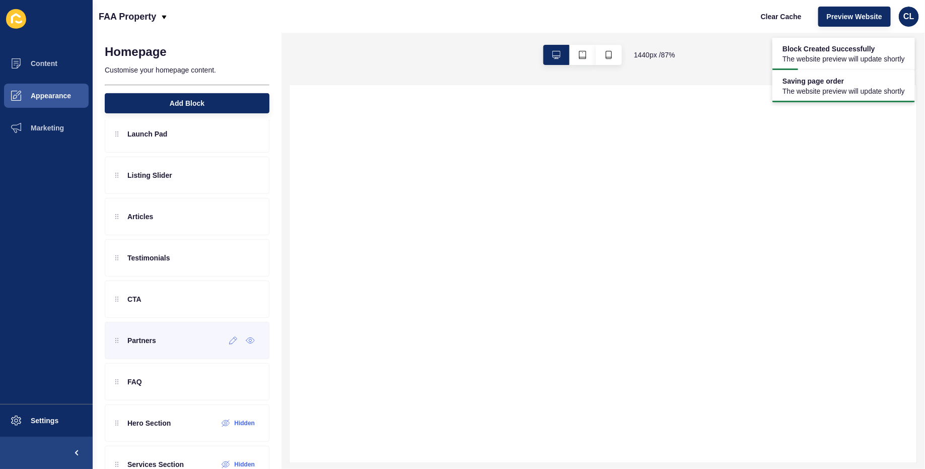
click at [151, 334] on div "Partners" at bounding box center [135, 340] width 41 height 16
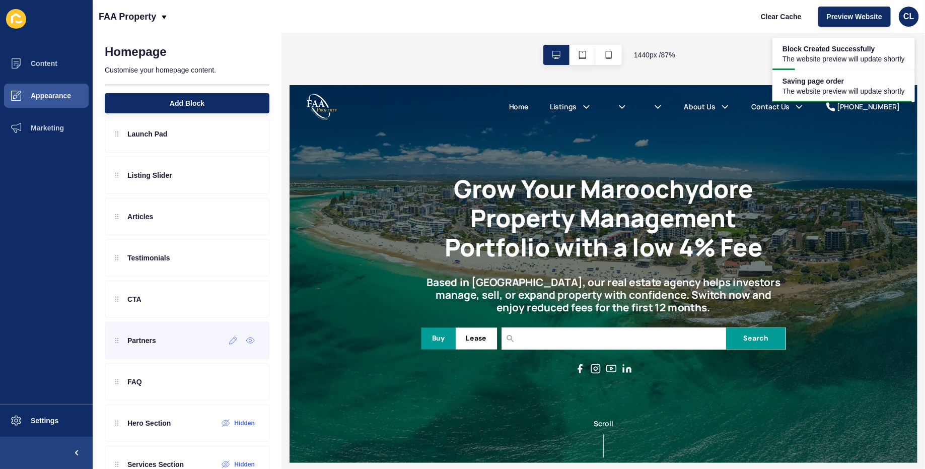
scroll to position [0, 0]
click at [177, 342] on div "Partners" at bounding box center [187, 340] width 165 height 37
click at [230, 336] on icon at bounding box center [233, 340] width 9 height 8
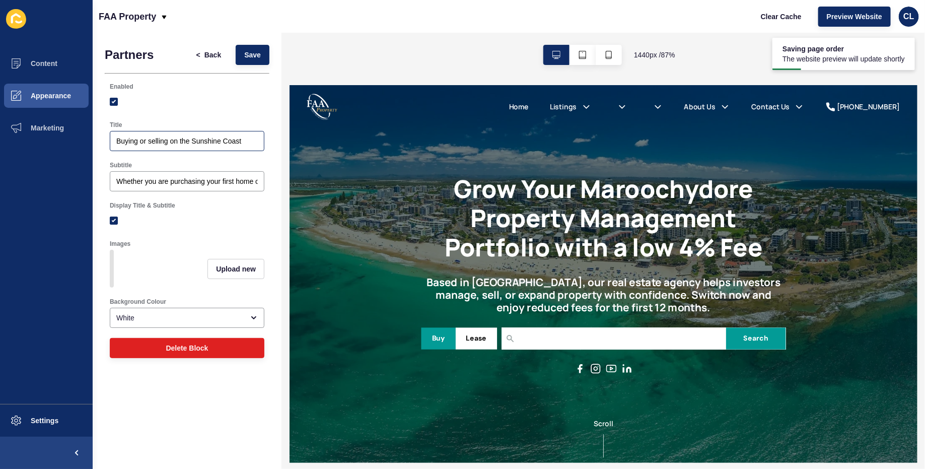
click at [182, 147] on div "Buying or selling on the Sunshine Coast" at bounding box center [187, 141] width 155 height 20
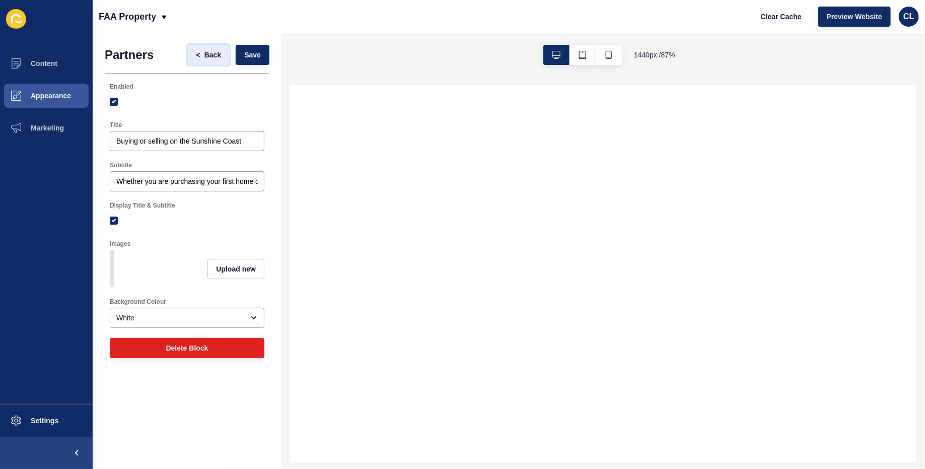
click at [206, 50] on span "Back" at bounding box center [212, 55] width 17 height 10
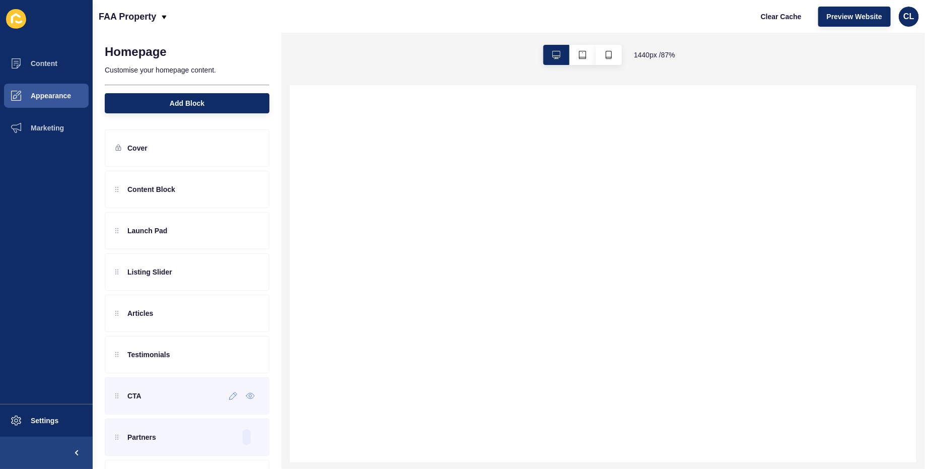
click at [151, 389] on div "CTA" at bounding box center [187, 395] width 165 height 37
click at [234, 393] on icon at bounding box center [233, 396] width 9 height 8
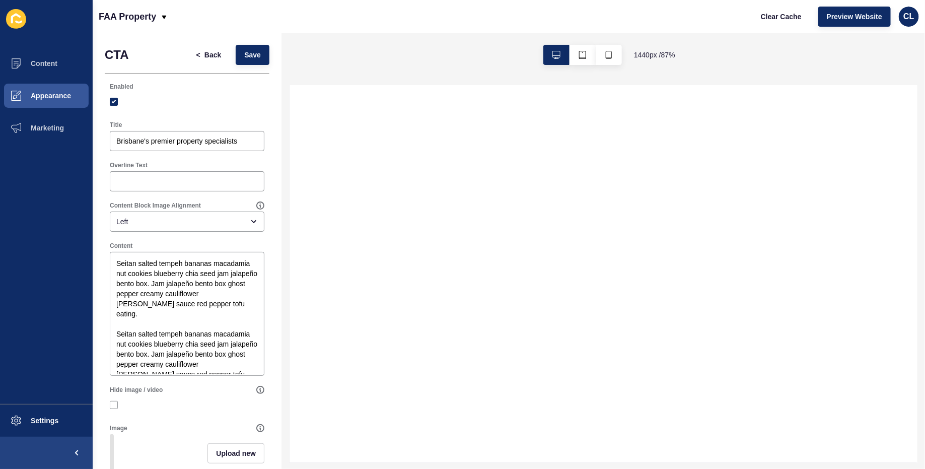
select select
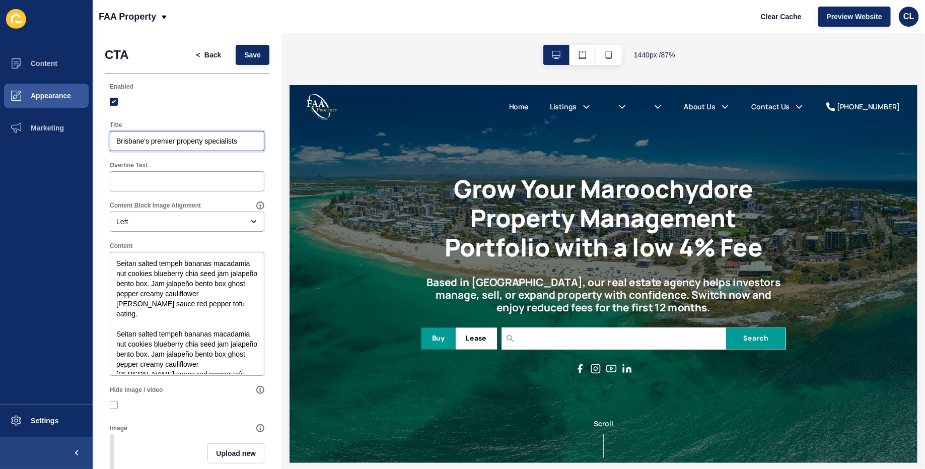
click at [183, 145] on input "Brisbane's premier property specialists" at bounding box center [186, 141] width 141 height 10
paste input "uying or selling on the Sunshine Coast"
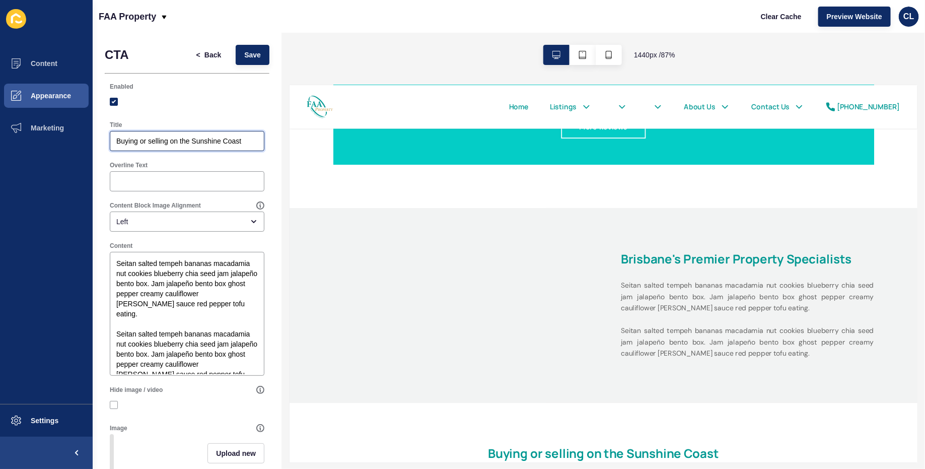
scroll to position [2043, 0]
type input "Buying or selling on the Sunshine Coast"
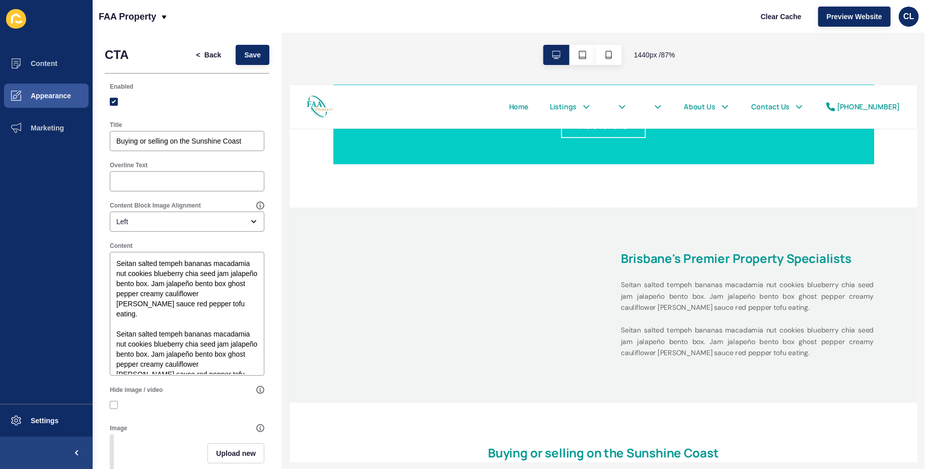
click at [181, 210] on div "Content Block Image Alignment Left" at bounding box center [187, 216] width 157 height 32
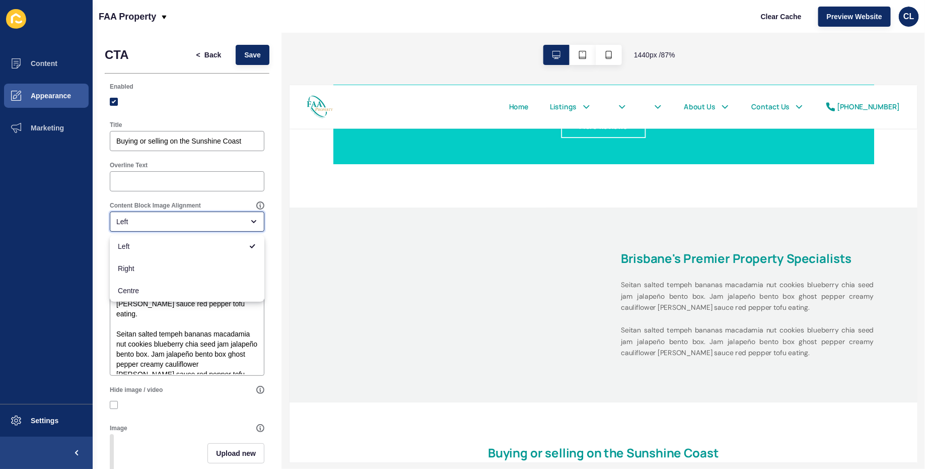
click at [173, 226] on div "Left" at bounding box center [187, 221] width 155 height 20
click at [160, 260] on div "Right" at bounding box center [187, 268] width 155 height 22
type input "Right"
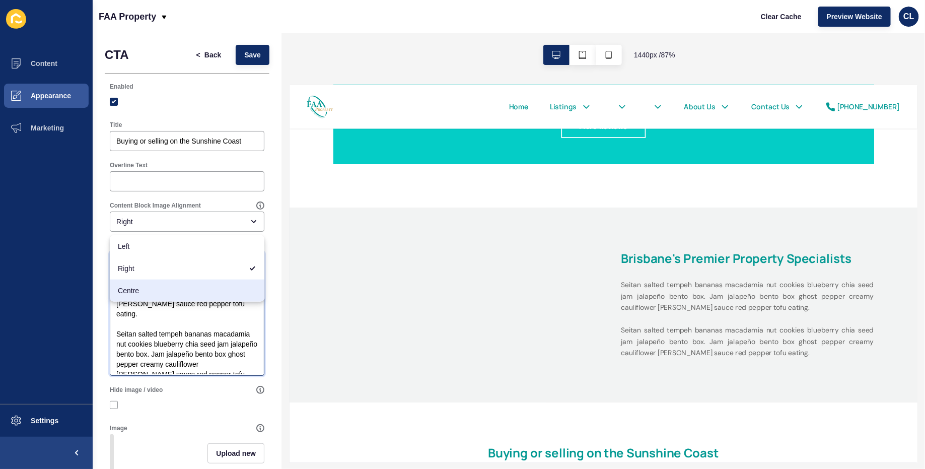
click at [160, 332] on textarea "Seitan salted tempeh bananas macadamia nut cookies blueberry chia seed jam jala…" at bounding box center [187, 313] width 152 height 121
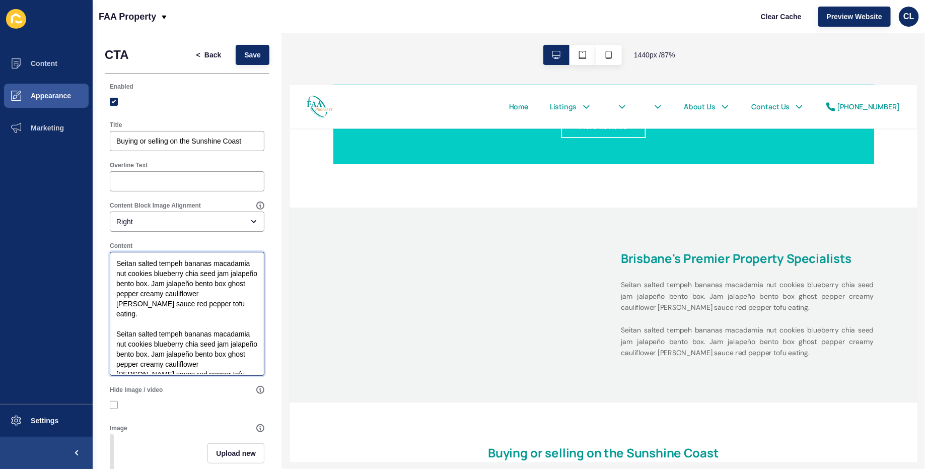
click at [160, 332] on textarea "Seitan salted tempeh bananas macadamia nut cookies blueberry chia seed jam jala…" at bounding box center [187, 313] width 152 height 121
paste textarea "Whether you are purchasing your first home or selling an investment property, o…"
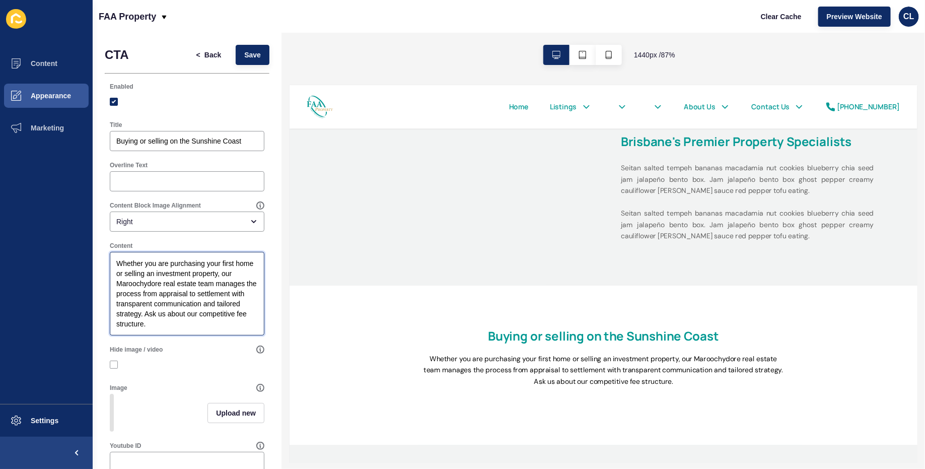
scroll to position [92, 0]
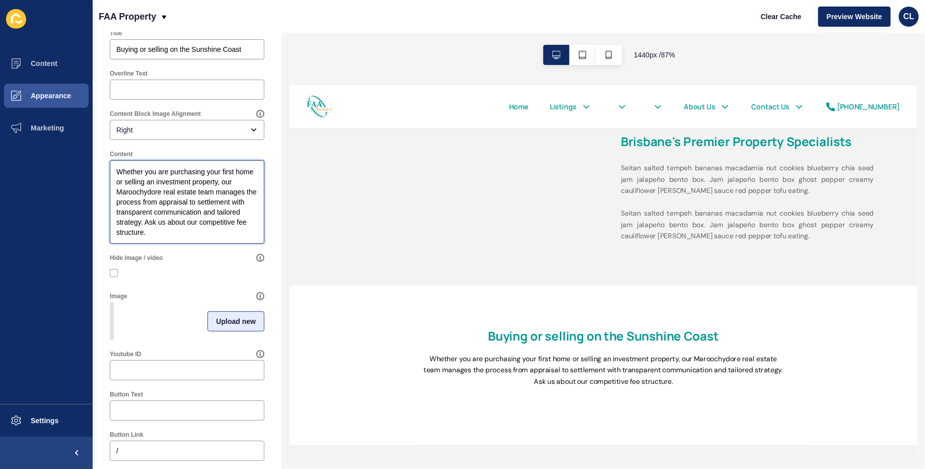
type textarea "Whether you are purchasing your first home or selling an investment property, o…"
click at [211, 317] on button "Upload new" at bounding box center [235, 321] width 57 height 20
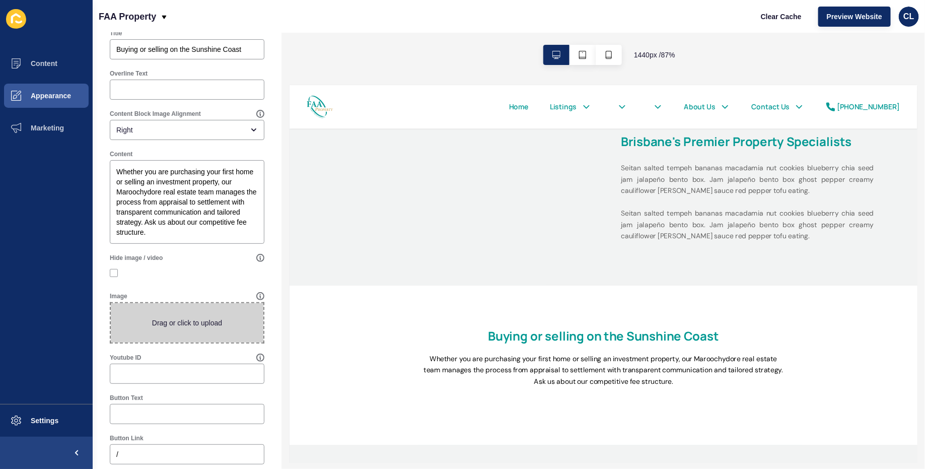
click at [211, 317] on span at bounding box center [187, 322] width 153 height 39
click at [111, 303] on input "Drag or click to upload" at bounding box center [111, 303] width 0 height 0
type input "C:\fakepath\8.png"
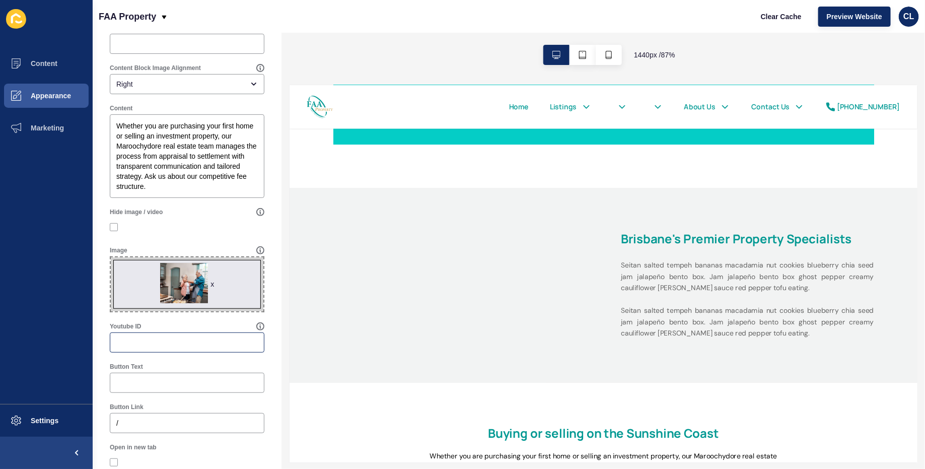
scroll to position [147, 0]
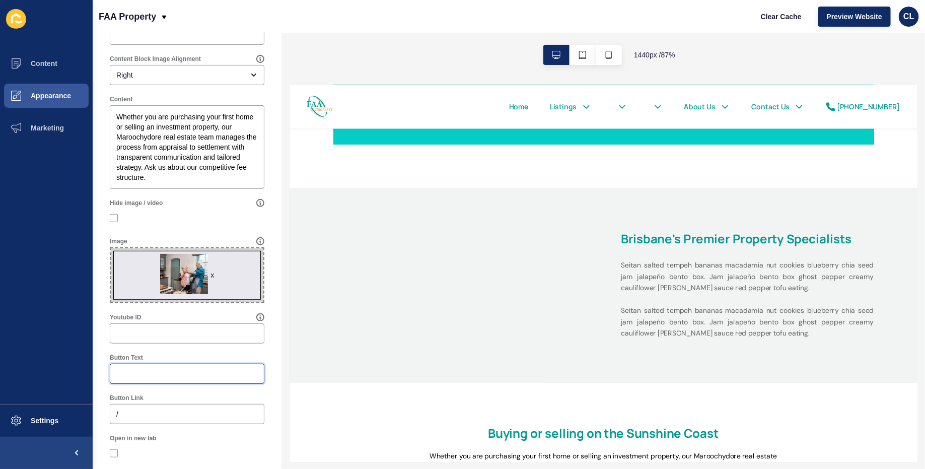
click at [198, 369] on input "Button Text" at bounding box center [186, 374] width 141 height 10
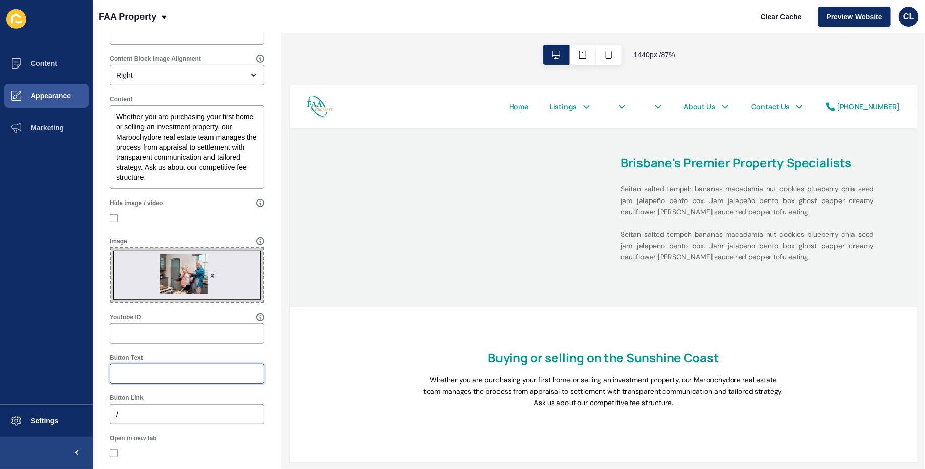
scroll to position [2154, 0]
drag, startPoint x: 145, startPoint y: 167, endPoint x: 148, endPoint y: 186, distance: 19.3
click at [148, 186] on textarea "Whether you are purchasing your first home or selling an investment property, o…" at bounding box center [187, 147] width 152 height 81
click at [172, 377] on input "Button Text" at bounding box center [186, 374] width 141 height 10
paste input "Call for our fee guide"
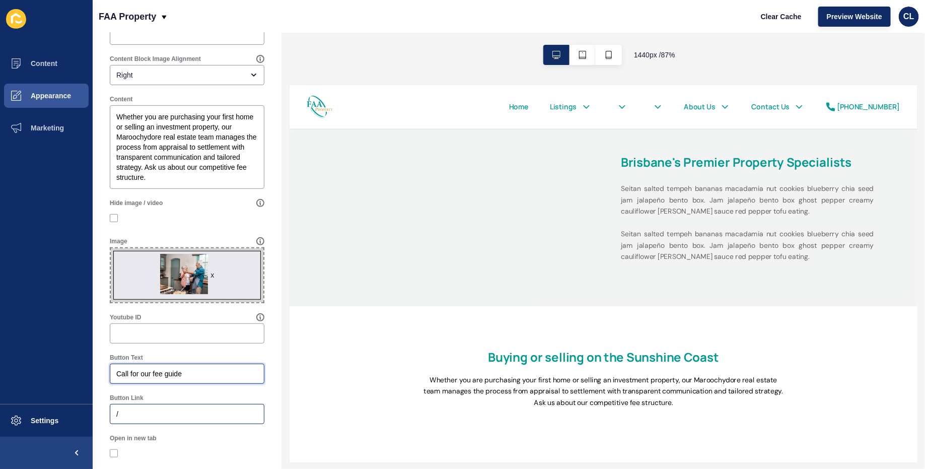
type input "Call for our fee guide"
click at [173, 410] on input "/" at bounding box center [186, 414] width 141 height 10
drag, startPoint x: 136, startPoint y: 418, endPoint x: 102, endPoint y: 407, distance: 36.0
click at [102, 407] on div "CTA < Back Save Enabled Title Buying or selling on the Sunshine Coast Overline …" at bounding box center [187, 218] width 189 height 664
click at [133, 410] on input "/" at bounding box center [186, 414] width 141 height 10
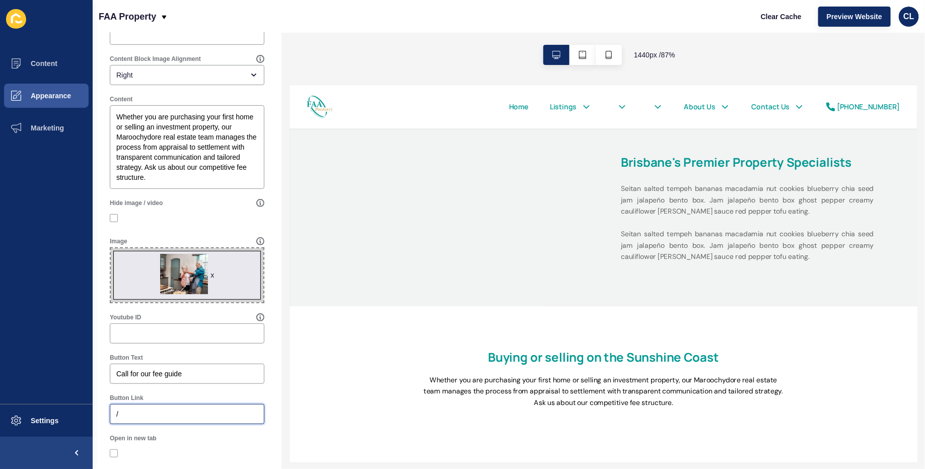
paste input "tel:[PHONE_NUMBER]"
click at [119, 411] on input "/tel:[PHONE_NUMBER]" at bounding box center [186, 414] width 141 height 10
paste input "text"
type input "tel:[PHONE_NUMBER]"
click at [241, 438] on div "Open in new tab" at bounding box center [187, 438] width 155 height 8
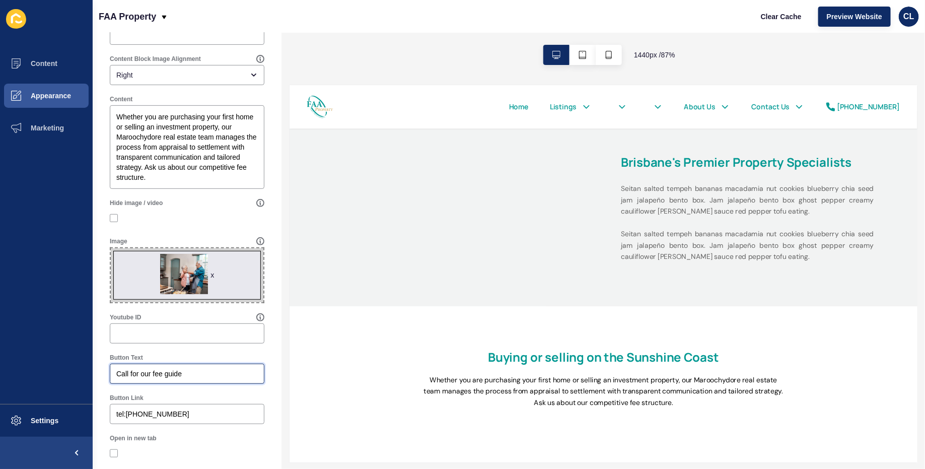
click at [212, 372] on input "Call for our fee guide" at bounding box center [186, 374] width 141 height 10
click at [178, 178] on textarea "Whether you are purchasing your first home or selling an investment property, o…" at bounding box center [187, 147] width 152 height 81
drag, startPoint x: 144, startPoint y: 169, endPoint x: 152, endPoint y: 174, distance: 9.4
click at [152, 174] on textarea "Whether you are purchasing your first home or selling an investment property, o…" at bounding box center [187, 147] width 152 height 81
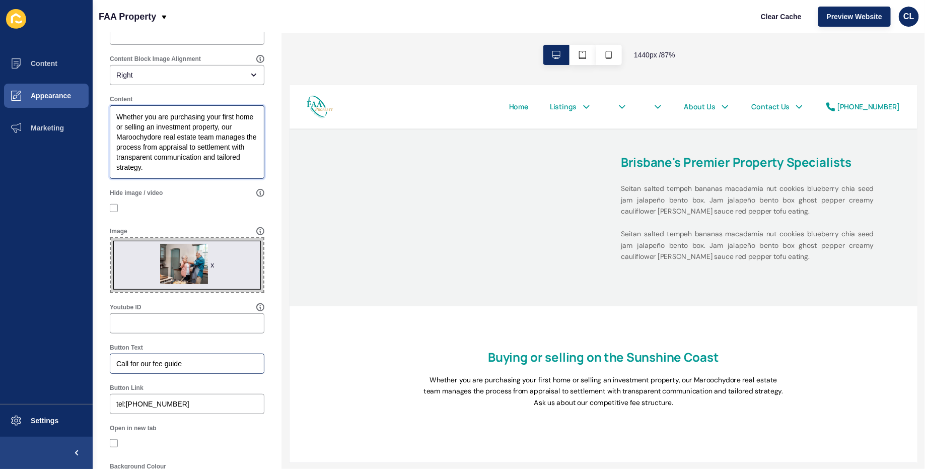
type textarea "Whether you are purchasing your first home or selling an investment property, o…"
click at [179, 365] on input "Call for our fee guide" at bounding box center [186, 364] width 141 height 10
paste input "Ask us about our competitive fee structure."
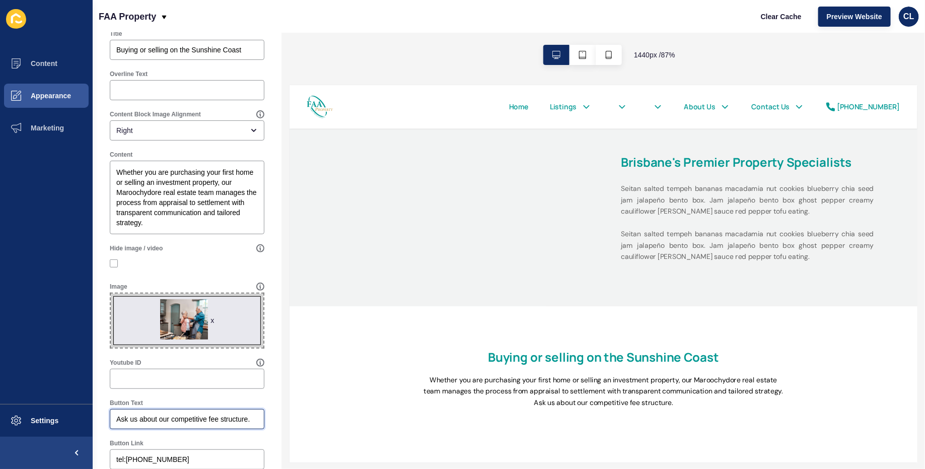
scroll to position [72, 0]
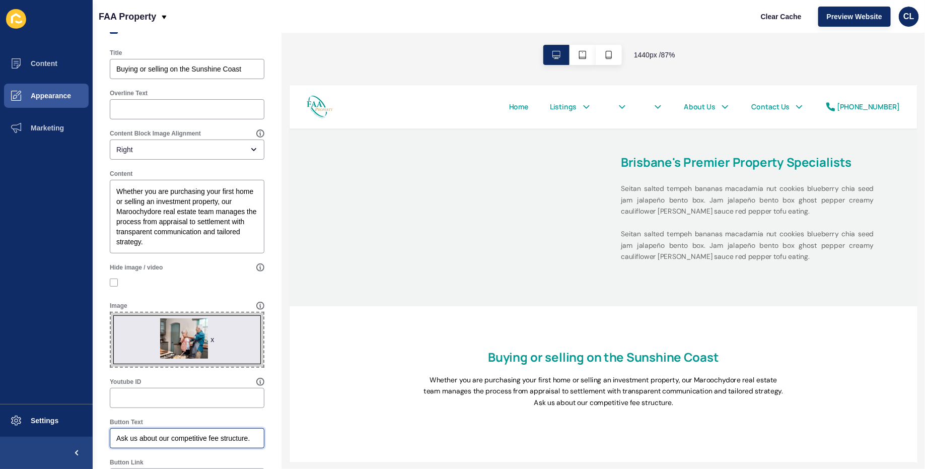
type input "Ask us about our competitive fee structure."
click at [182, 351] on span "x" at bounding box center [187, 340] width 153 height 54
click at [111, 313] on input "x Drag or click to upload" at bounding box center [111, 313] width 0 height 0
type input "C:\fakepath\real-estate-lawyer-and-house-foreclosure-law-hous-2025-08-11-12-10-…"
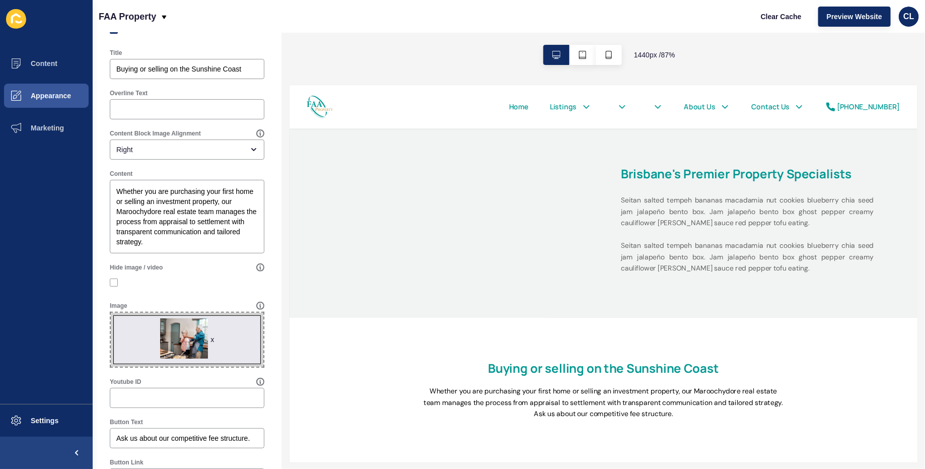
scroll to position [2139, 0]
click at [186, 64] on input "Buying or selling on the Sunshine Coast" at bounding box center [186, 69] width 141 height 10
click at [219, 109] on input "Overline Text" at bounding box center [186, 109] width 141 height 10
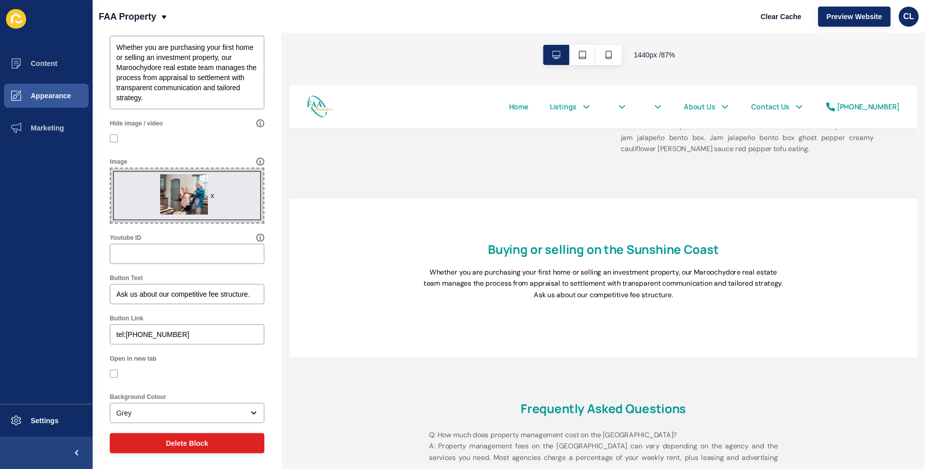
scroll to position [0, 0]
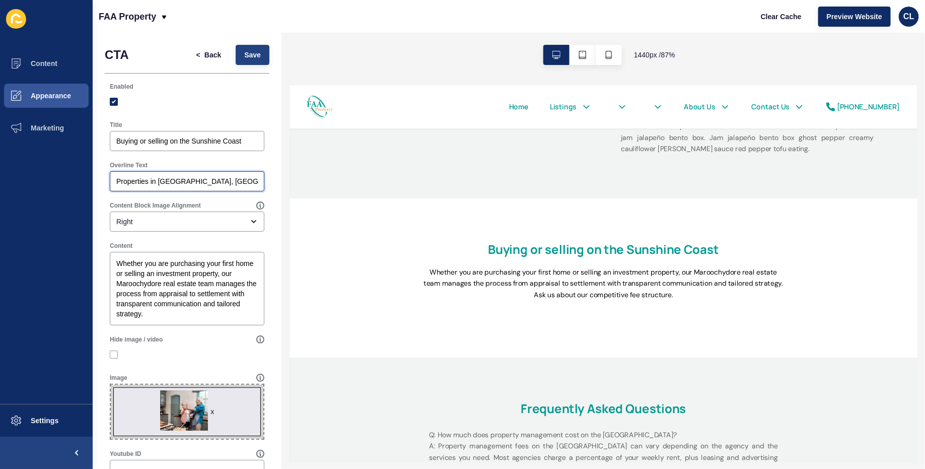
type input "Properties in [GEOGRAPHIC_DATA], [GEOGRAPHIC_DATA]"
click at [250, 47] on button "Save" at bounding box center [253, 55] width 34 height 20
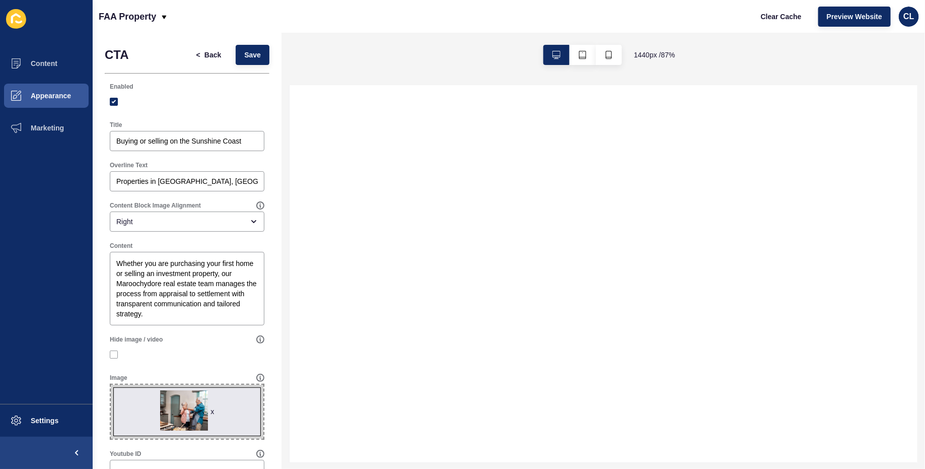
select select
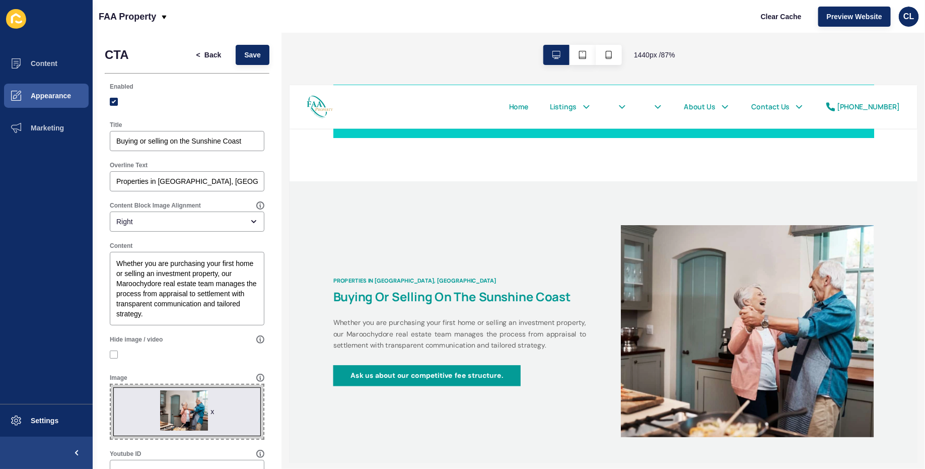
scroll to position [2081, 0]
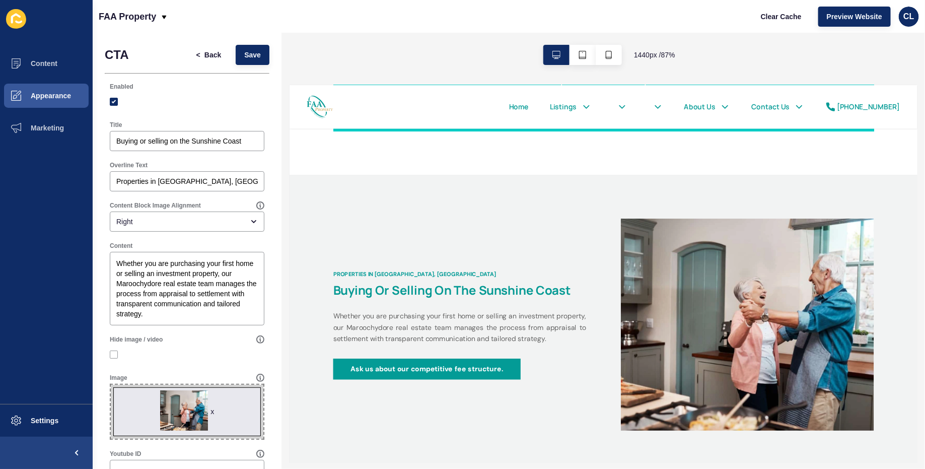
click at [141, 413] on span "x" at bounding box center [187, 412] width 153 height 54
click at [111, 385] on input "x Drag or click to upload" at bounding box center [111, 385] width 0 height 0
type input "C:\fakepath\couple-house-property-agent-home-real-estate-busin-2025-01-29-08-32…"
click at [213, 410] on div "x" at bounding box center [212, 411] width 4 height 10
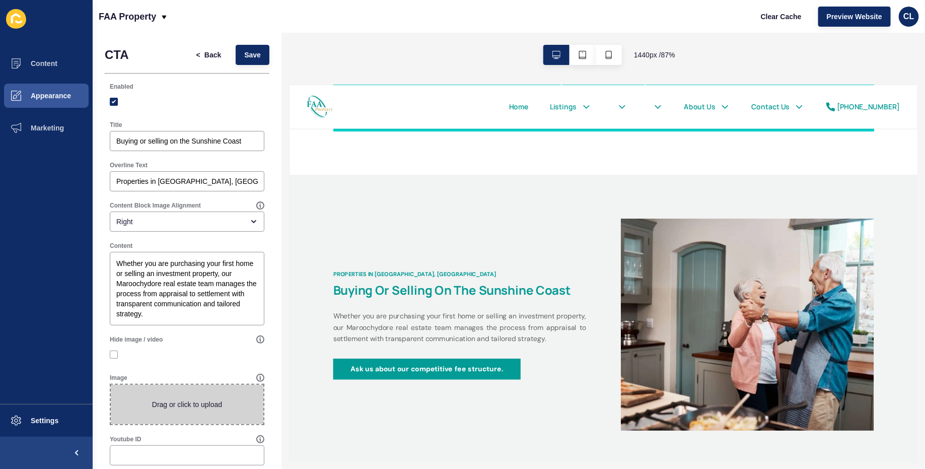
click at [213, 410] on span at bounding box center [187, 404] width 153 height 39
click at [111, 385] on input "Drag or click to upload" at bounding box center [111, 385] width 0 height 0
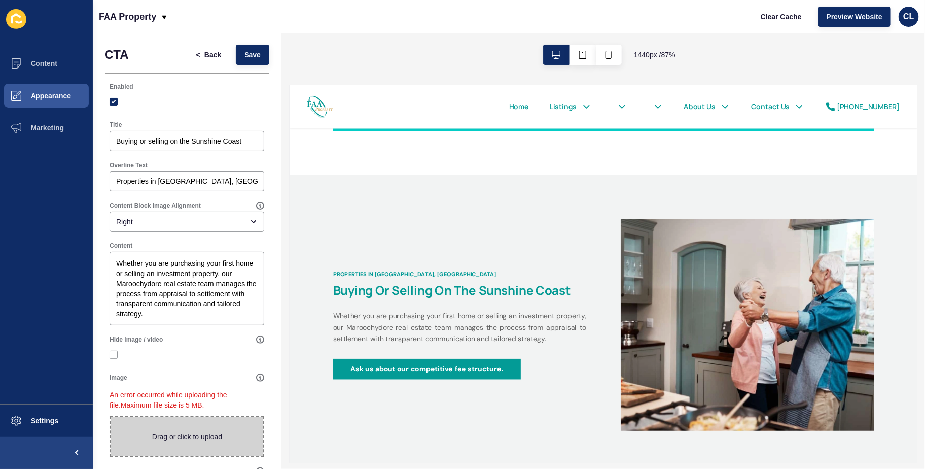
click at [211, 417] on span at bounding box center [187, 436] width 153 height 39
click at [111, 417] on input "Drag or click to upload" at bounding box center [111, 417] width 0 height 0
type input "C:\fakepath\real-estate-broker-giving-house-key-to-millennial-2025-03-18-19-02-…"
click at [242, 444] on span at bounding box center [187, 436] width 153 height 39
click at [111, 417] on input "Drag or click to upload" at bounding box center [111, 417] width 0 height 0
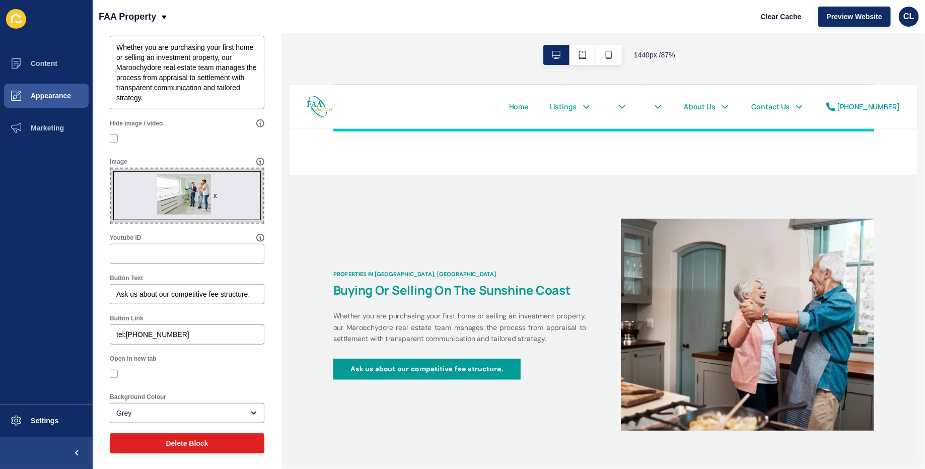
scroll to position [0, 0]
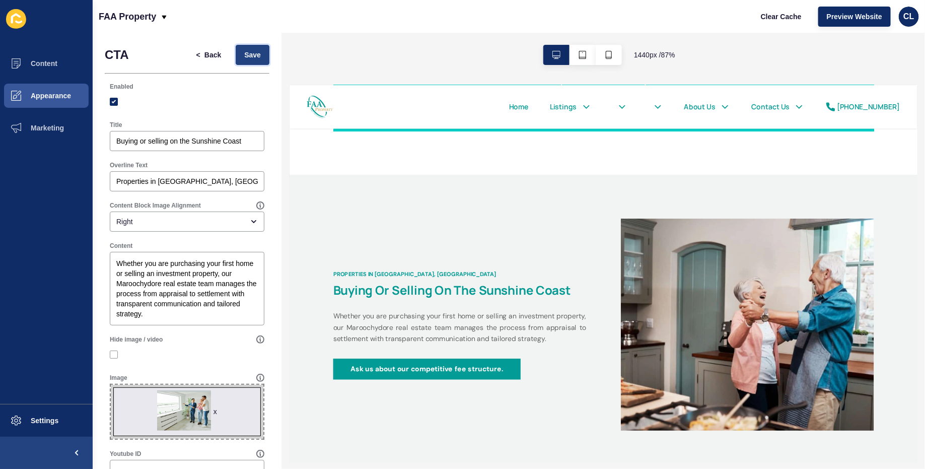
click at [253, 48] on button "Save" at bounding box center [253, 55] width 34 height 20
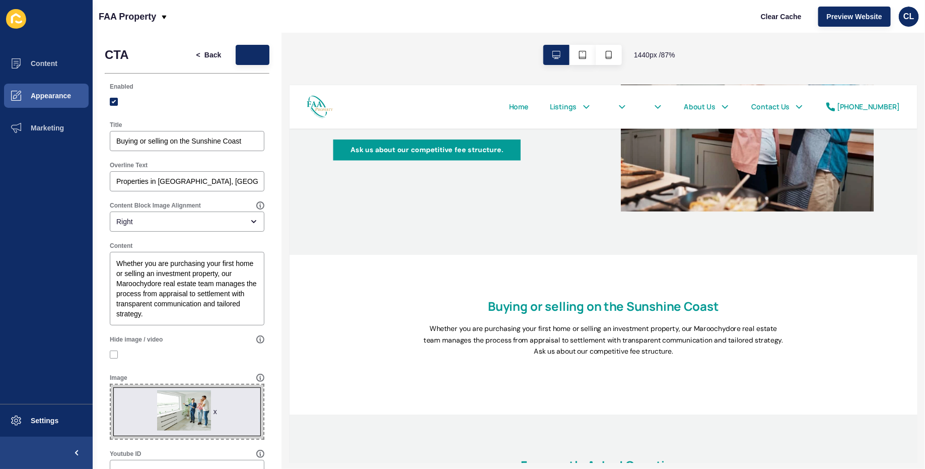
scroll to position [2264, 0]
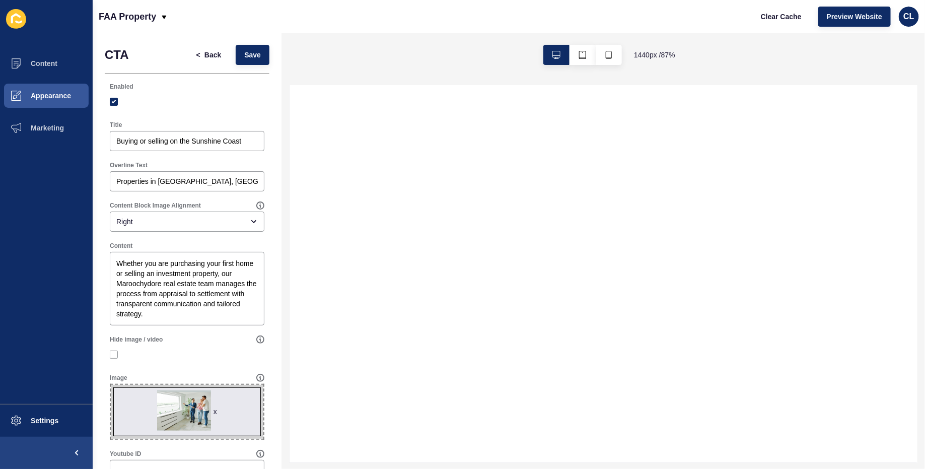
select select
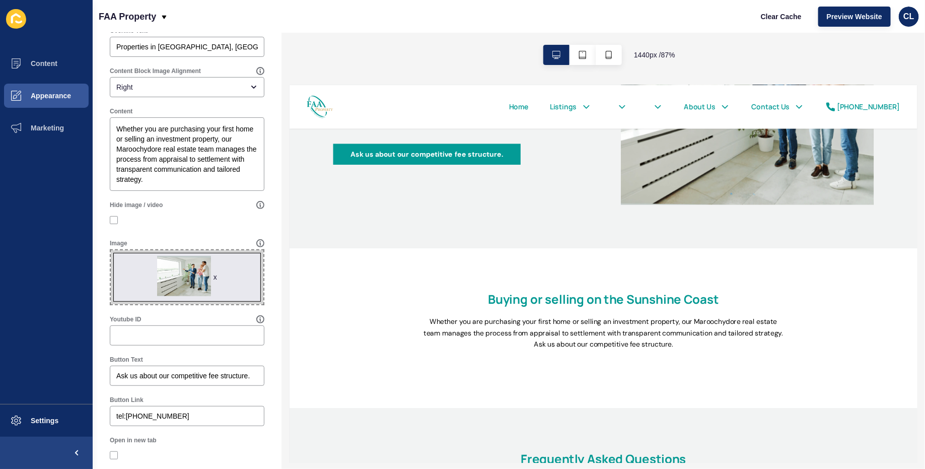
scroll to position [216, 0]
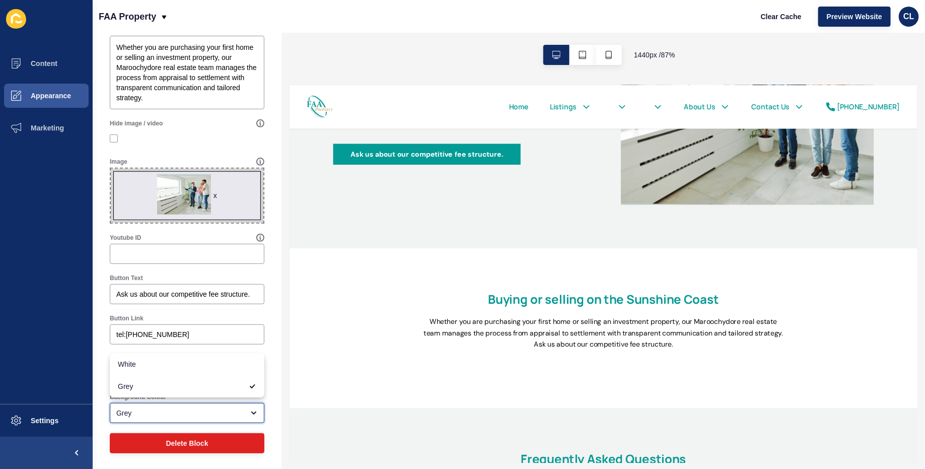
click at [173, 409] on div "Grey" at bounding box center [179, 413] width 127 height 10
click at [165, 364] on span "White" at bounding box center [187, 364] width 138 height 10
type input "White"
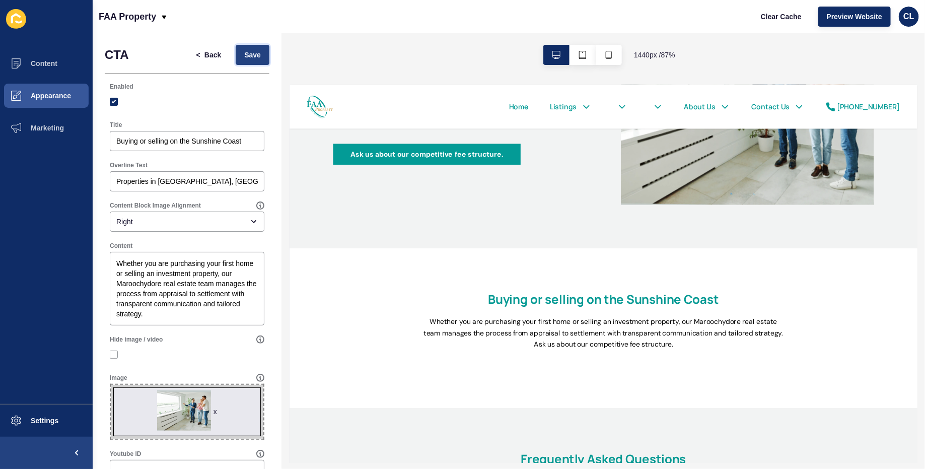
click at [248, 48] on button "Save" at bounding box center [253, 55] width 34 height 20
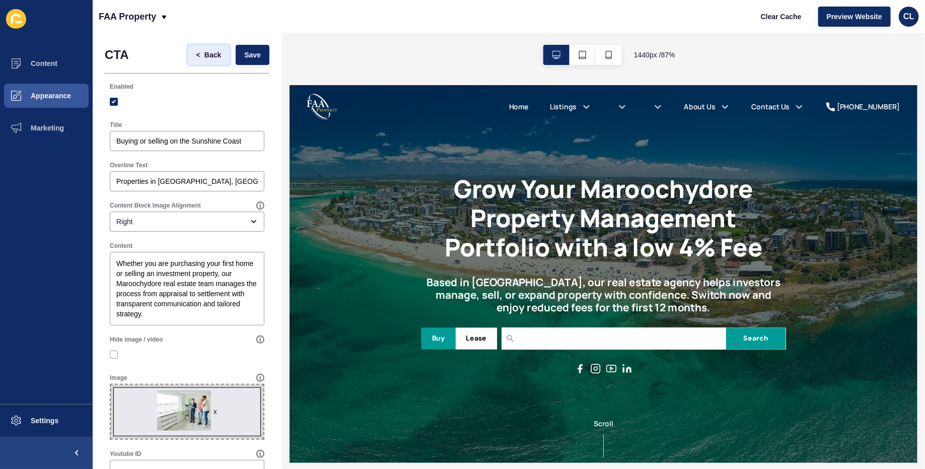
click at [218, 52] on span "Back" at bounding box center [212, 55] width 17 height 10
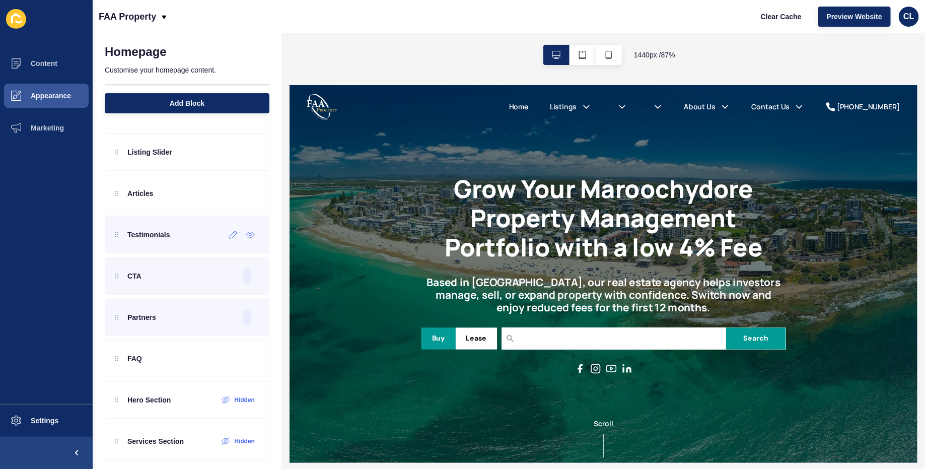
scroll to position [122, 0]
click at [228, 318] on div at bounding box center [242, 315] width 34 height 16
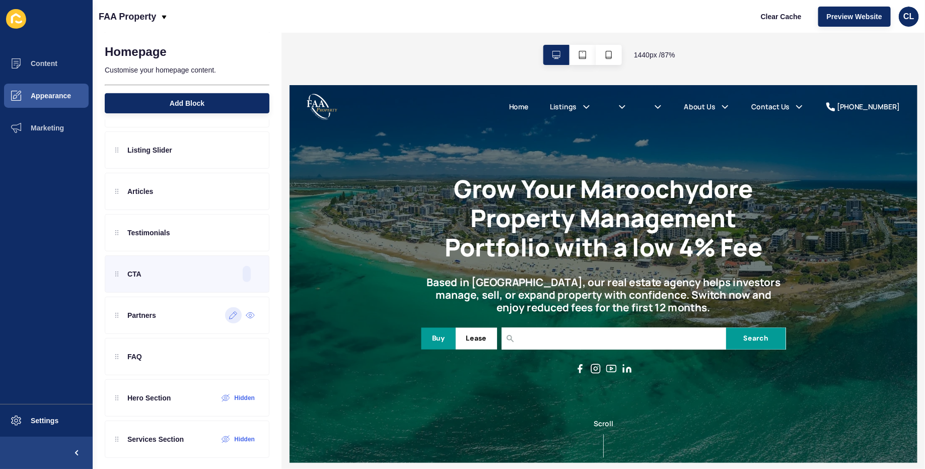
click at [232, 314] on icon at bounding box center [233, 315] width 9 height 8
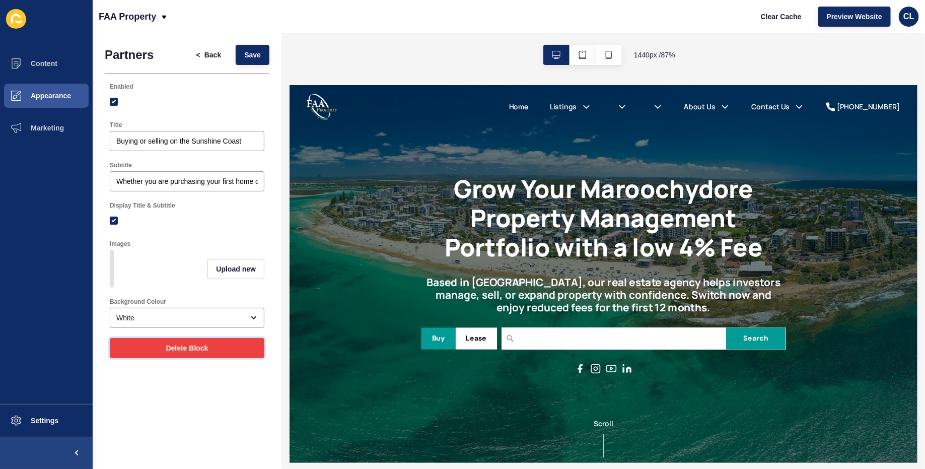
click at [199, 341] on button "Delete Block" at bounding box center [187, 348] width 155 height 20
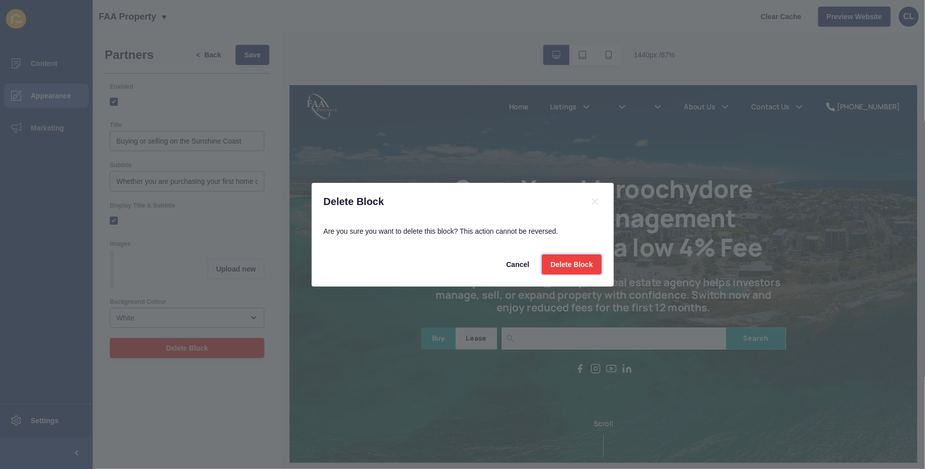
click at [593, 270] on button "Delete Block" at bounding box center [571, 264] width 59 height 20
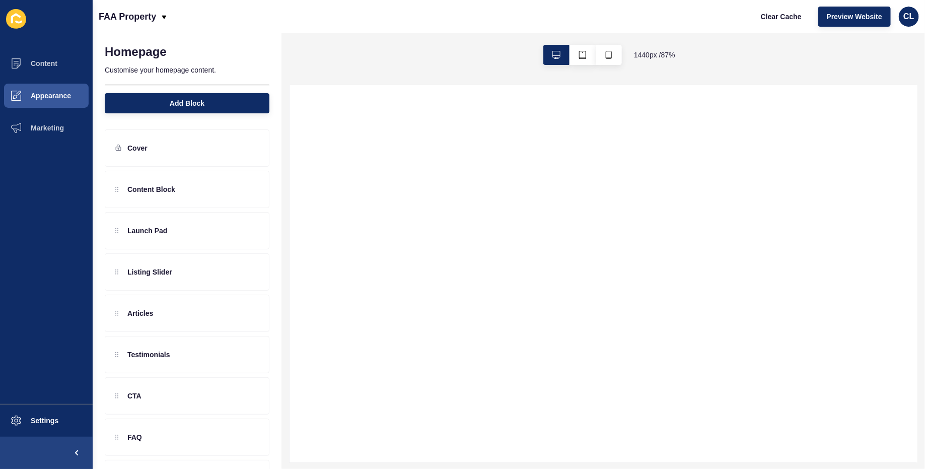
select select
